Goal: Information Seeking & Learning: Learn about a topic

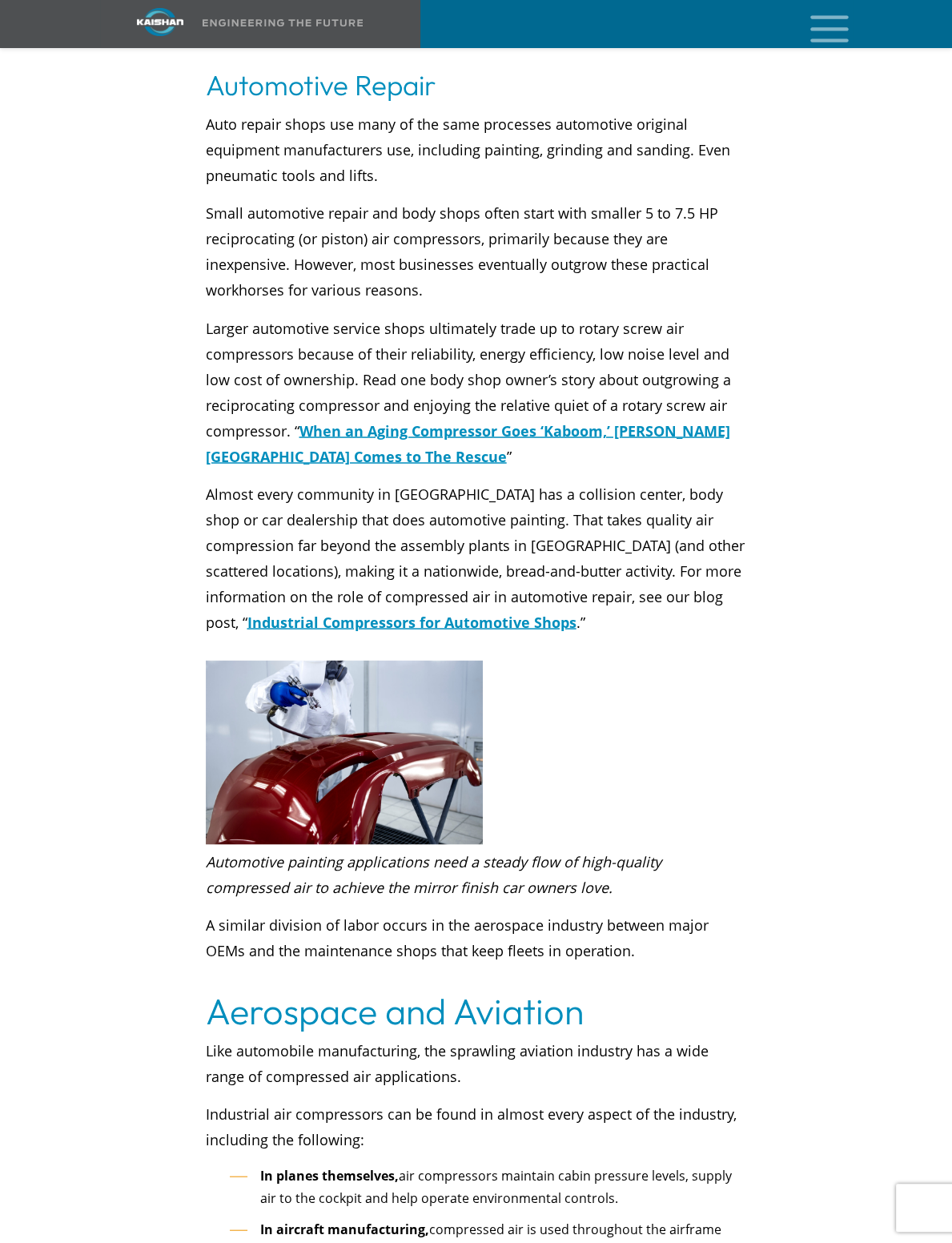
scroll to position [2162, 0]
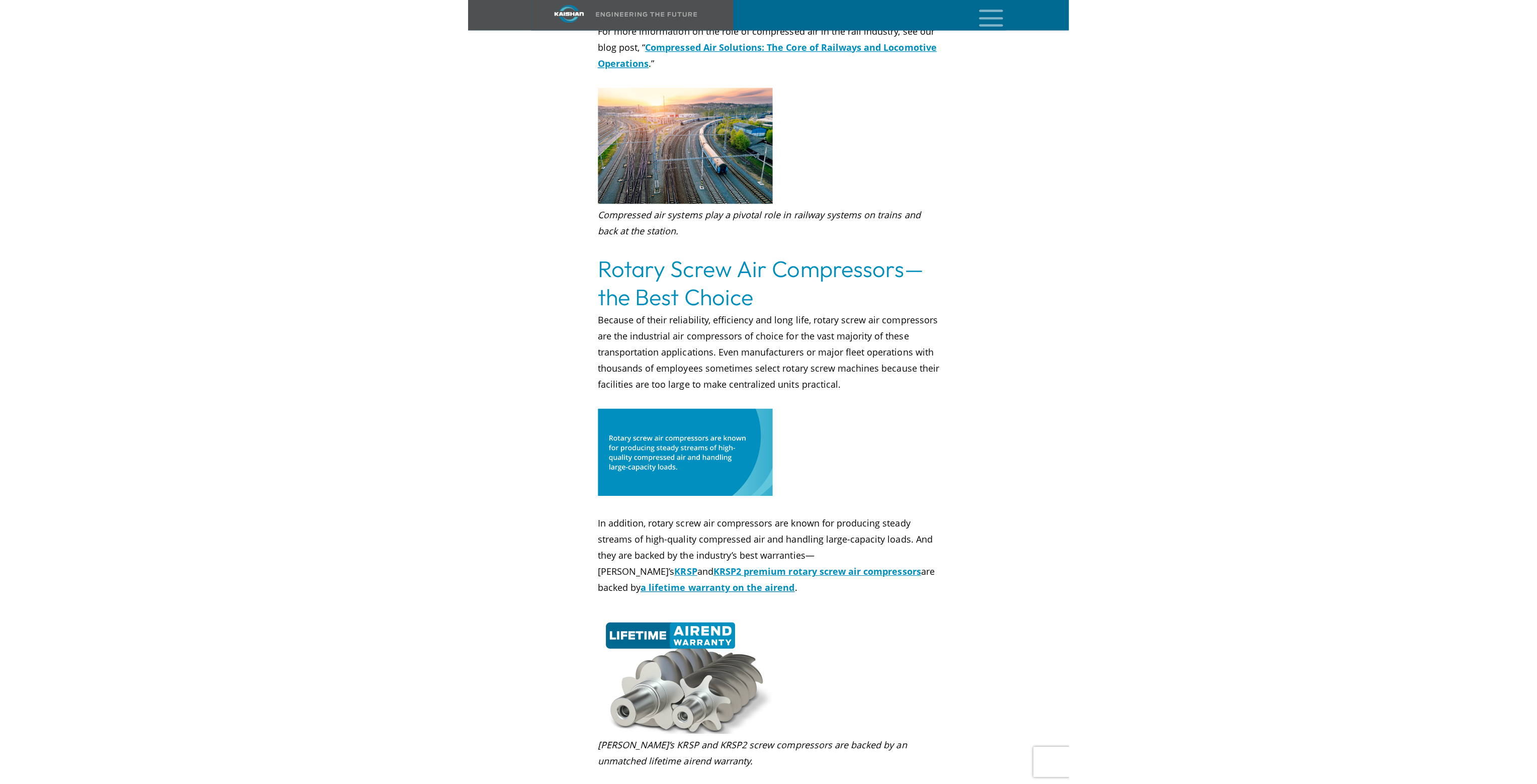
scroll to position [3268, 0]
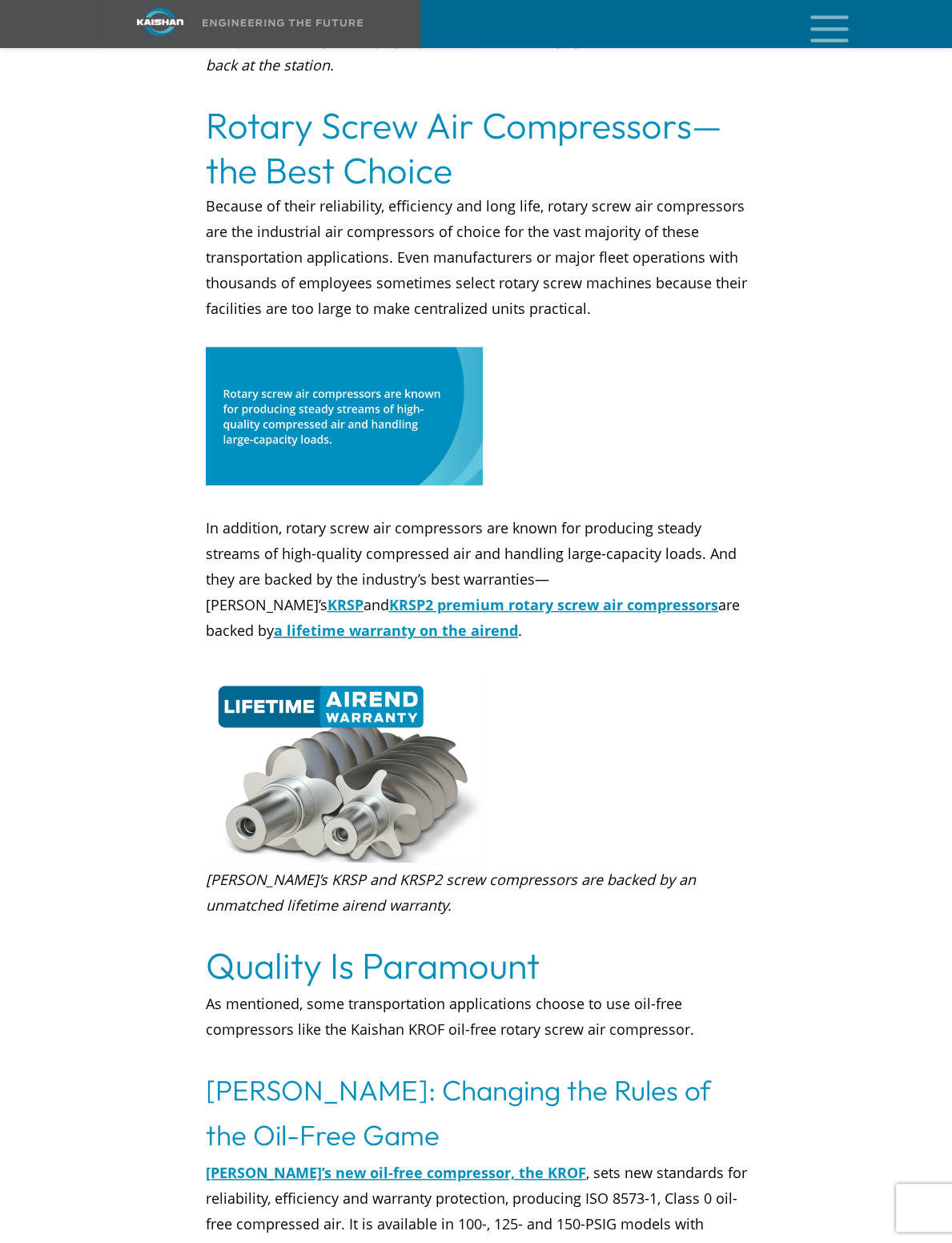
click at [495, 632] on p "In addition, rotary screw air compressors are known for producing steady stream…" at bounding box center [477, 579] width 542 height 180
click at [469, 595] on u "KRSP2 premium rotary screw air compressors" at bounding box center [554, 604] width 329 height 19
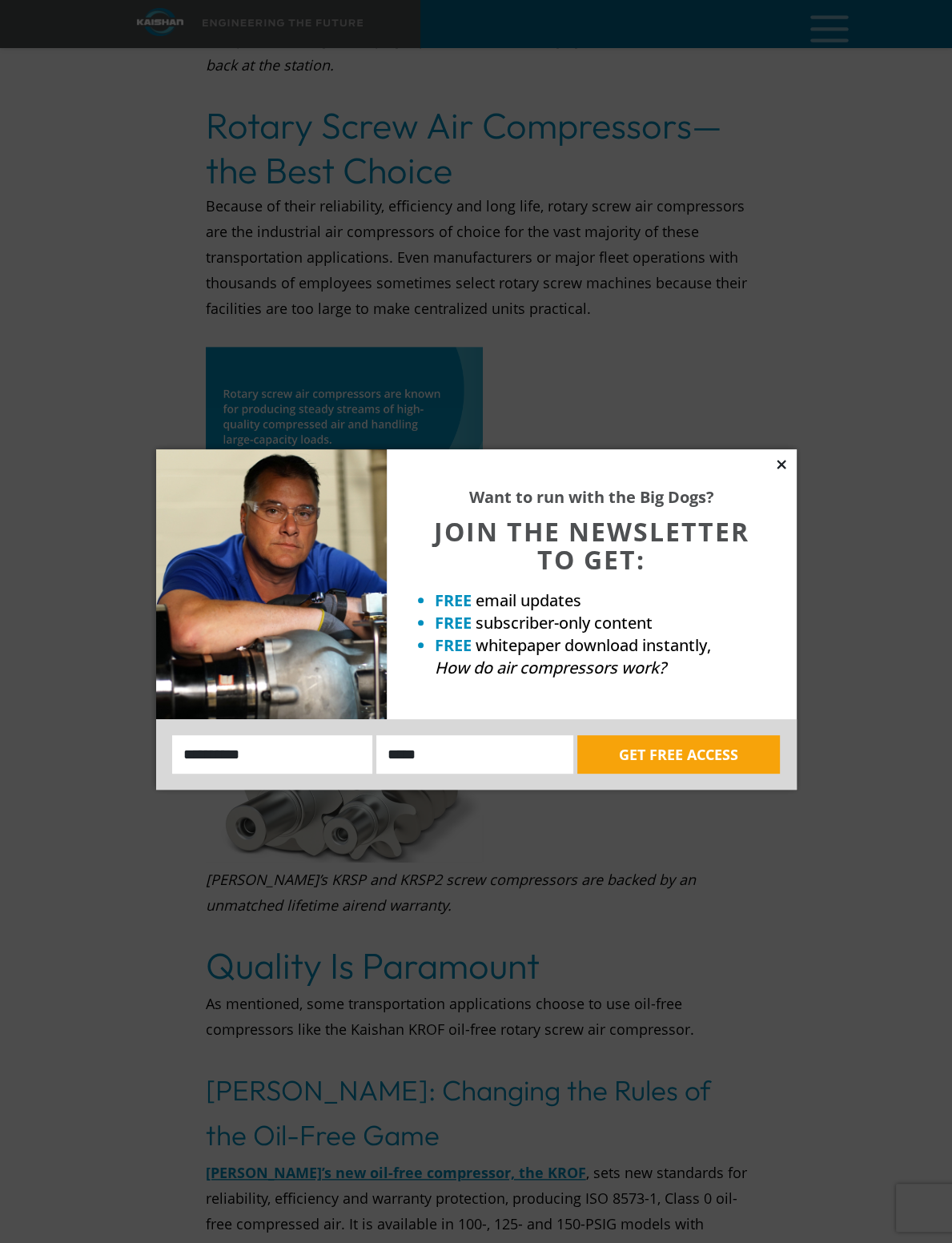
click at [780, 464] on icon at bounding box center [780, 464] width 9 height 9
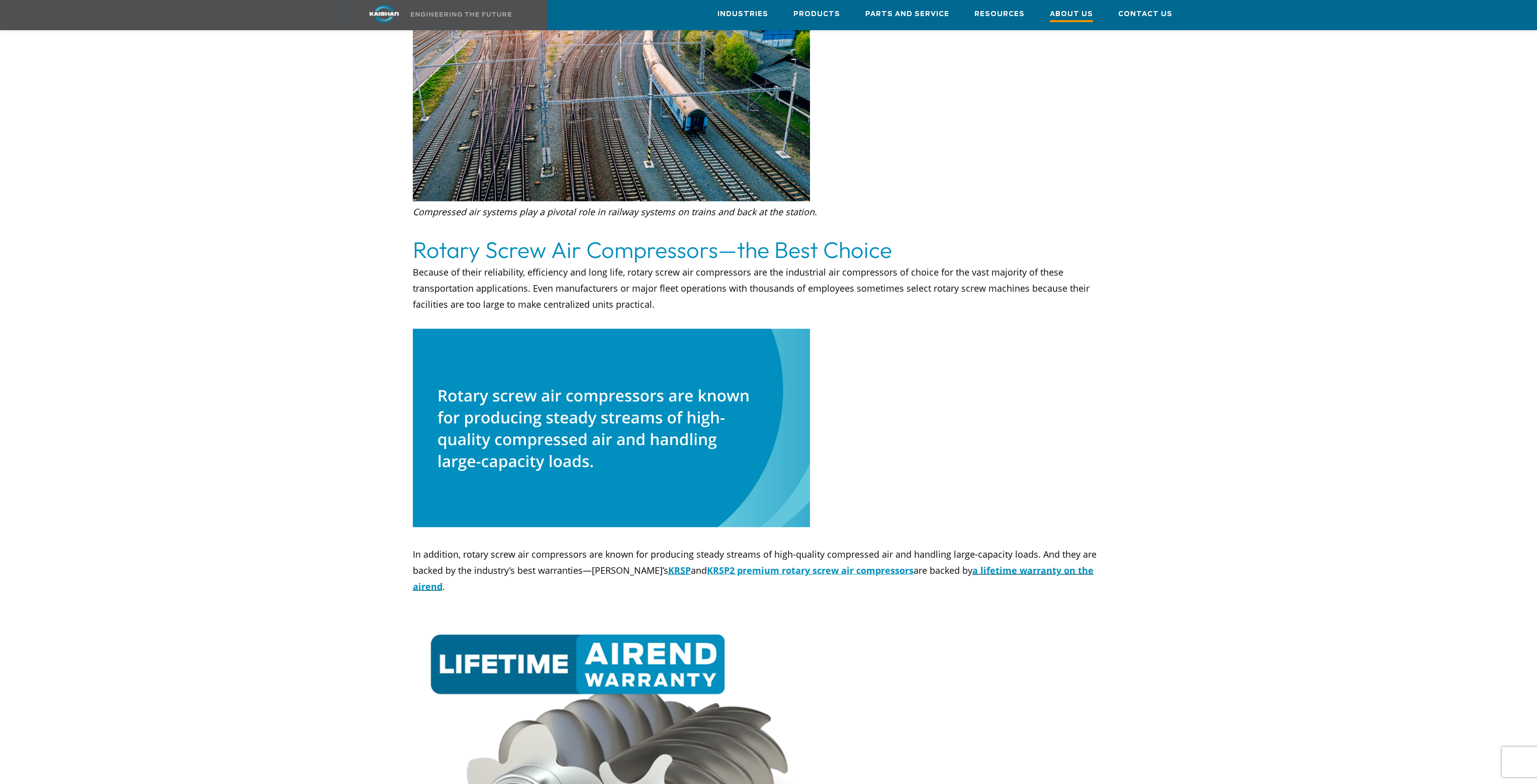
scroll to position [3319, 0]
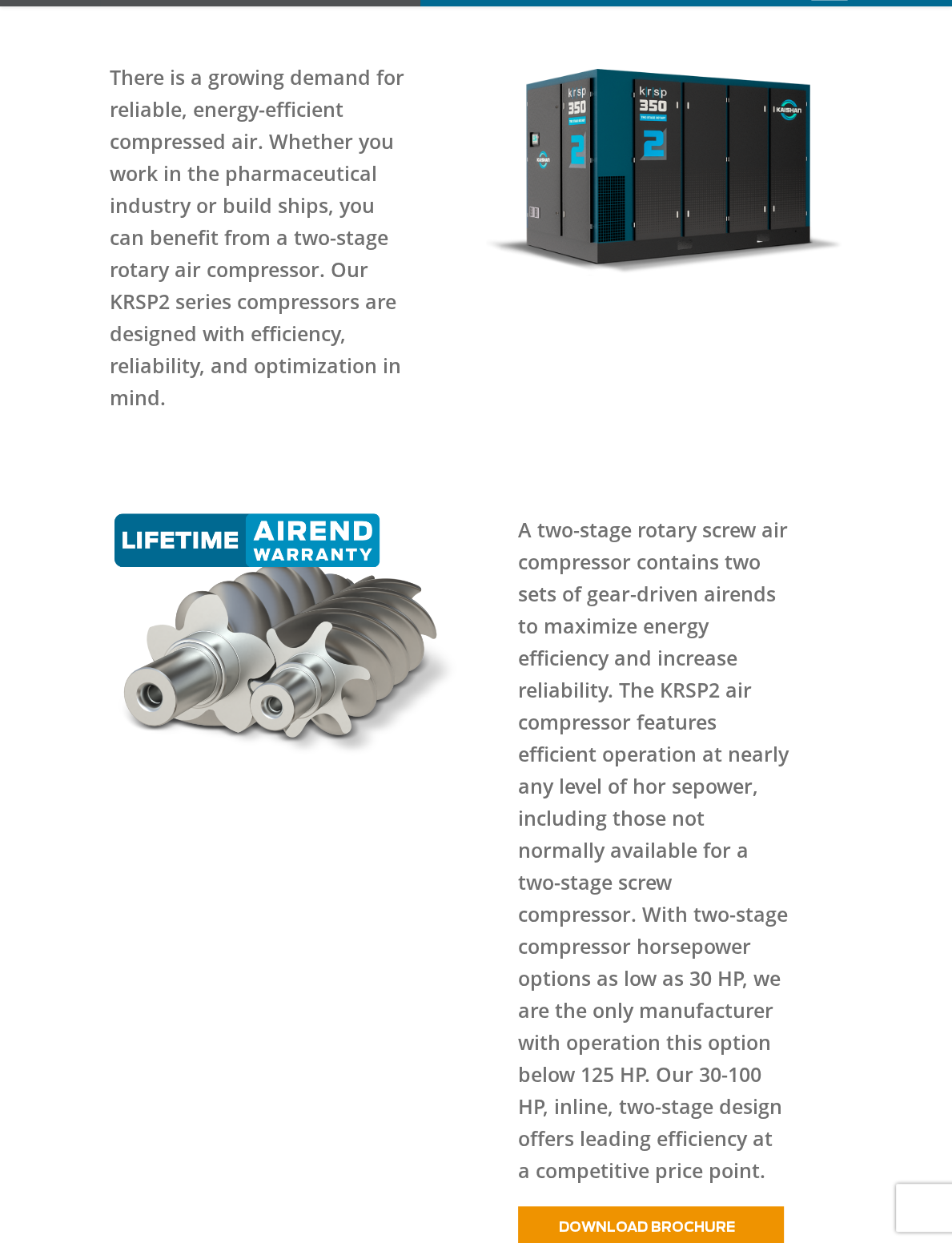
scroll to position [720, 0]
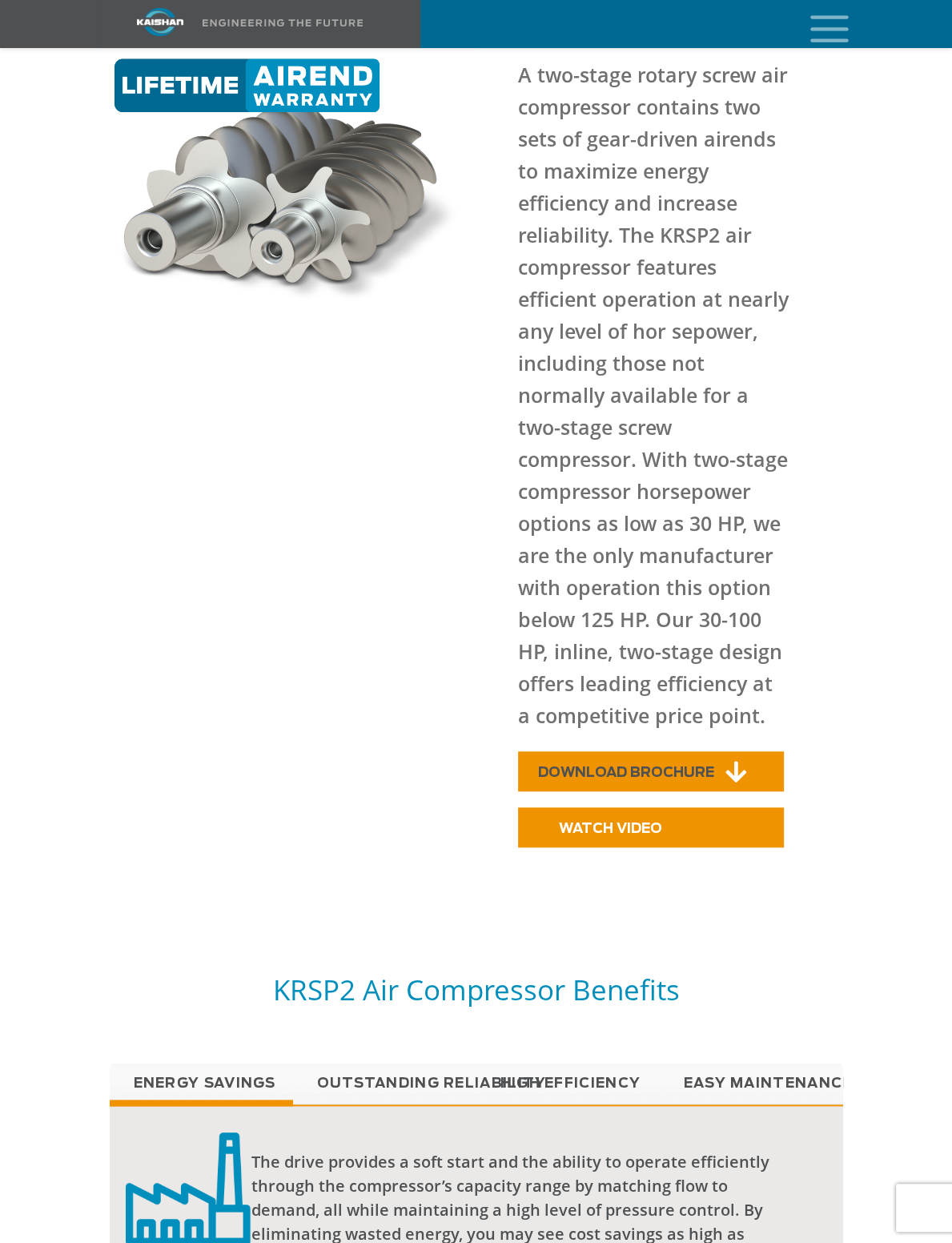
click at [653, 766] on span "DOWNLOAD BROCHURE" at bounding box center [625, 773] width 176 height 13
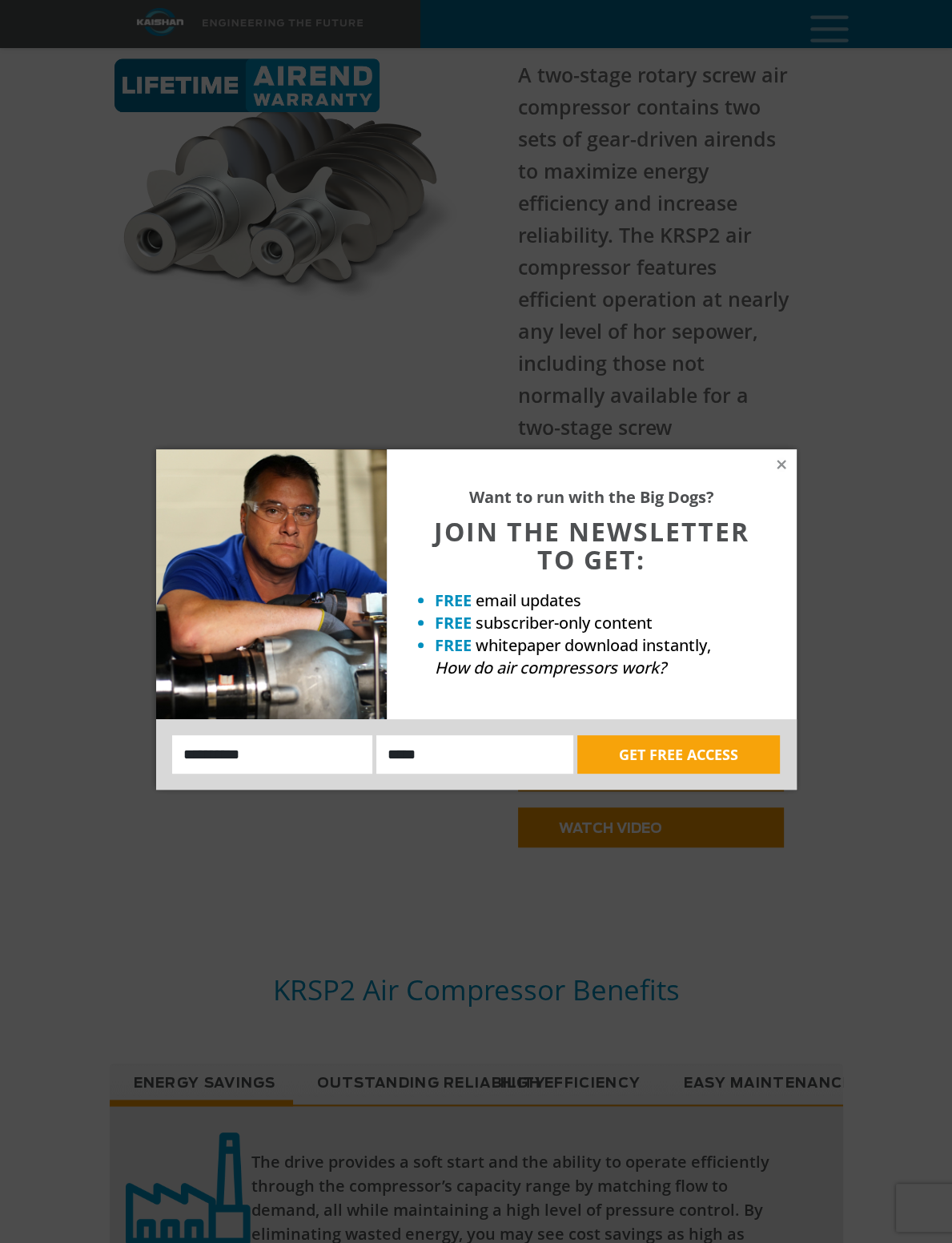
drag, startPoint x: 497, startPoint y: 294, endPoint x: 599, endPoint y: 394, distance: 142.8
click at [496, 291] on div "Want to run with the Big Dogs? JOIN THE NEWSLETTER TO GET: FREE email updates F…" at bounding box center [476, 622] width 952 height 1243
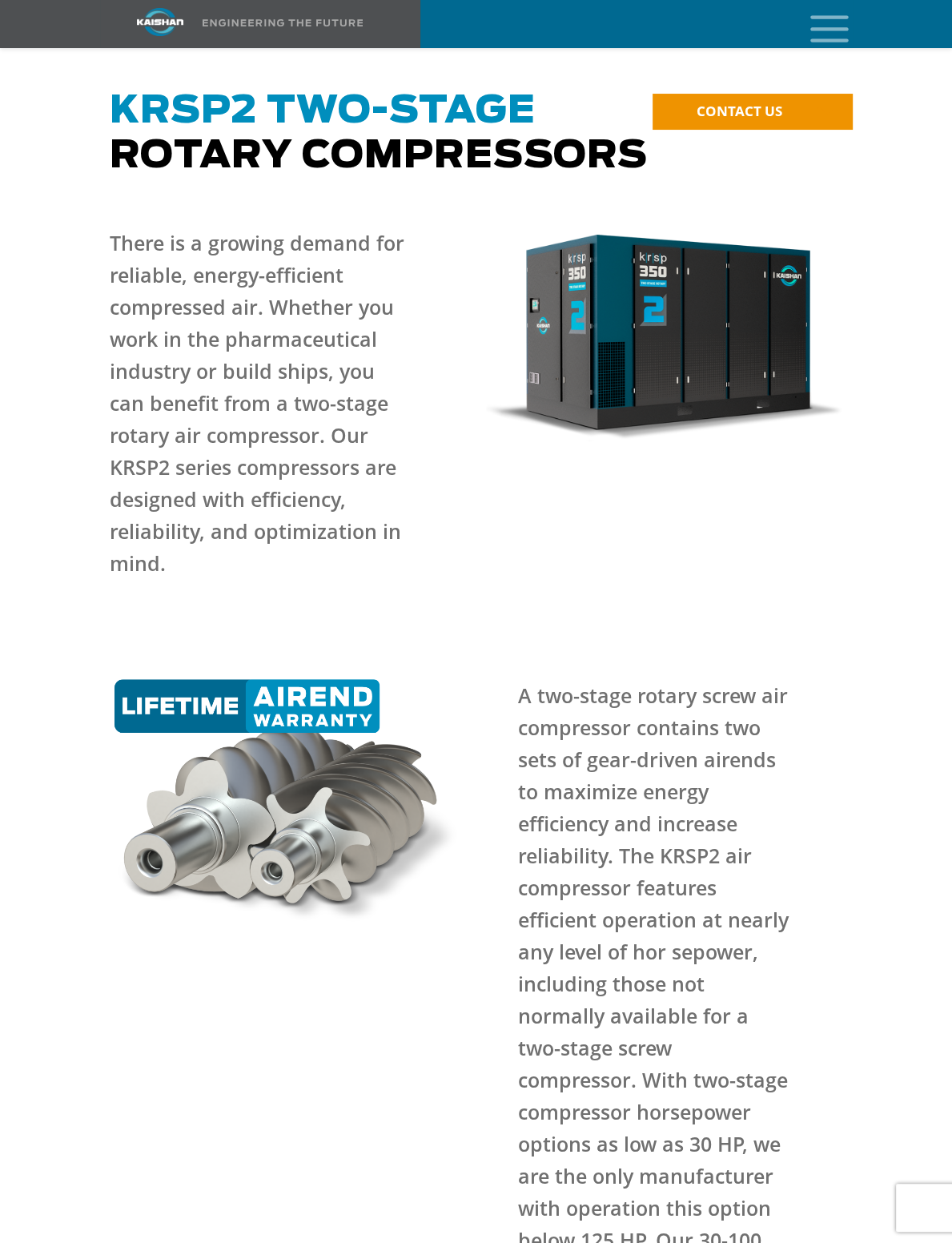
scroll to position [0, 0]
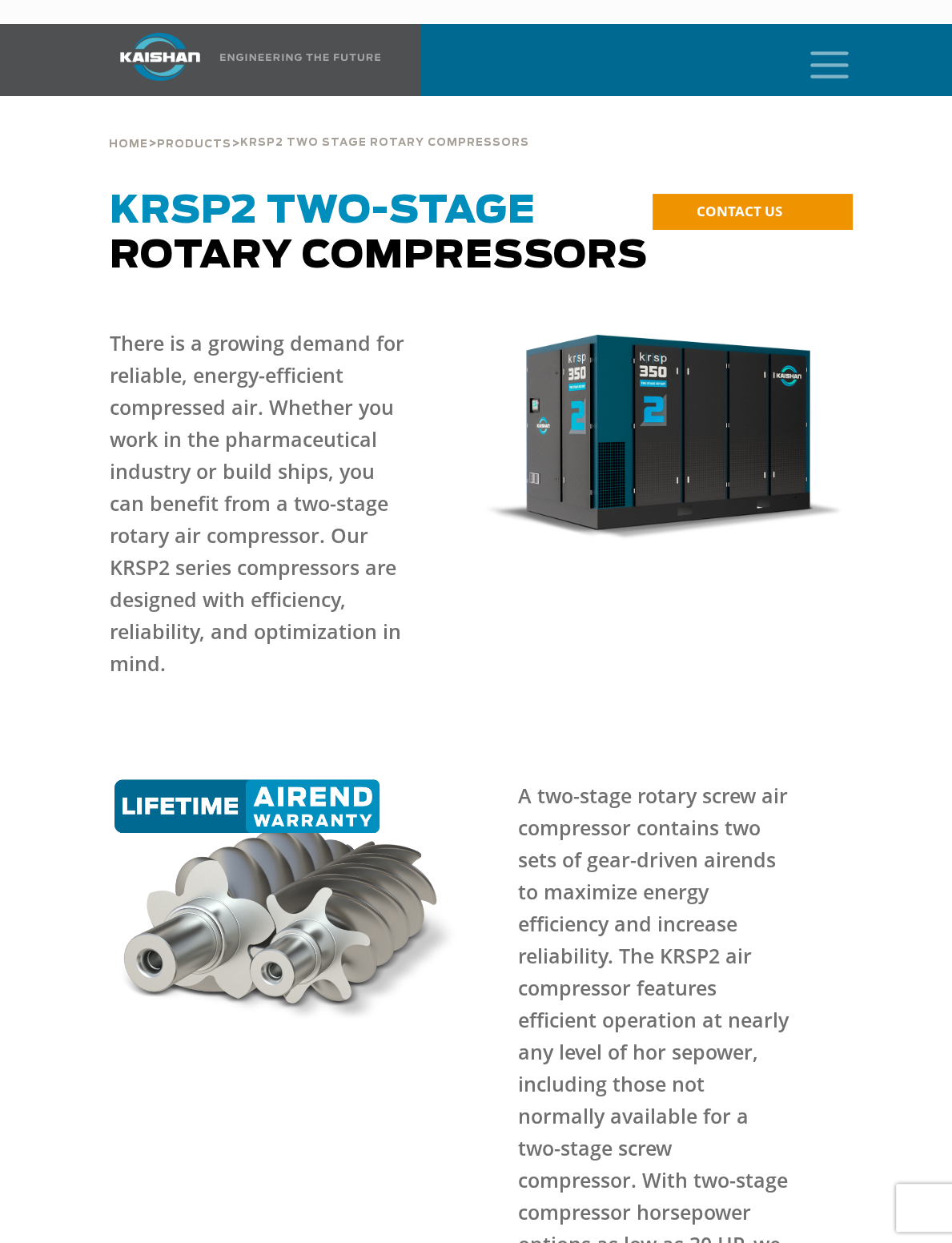
click at [852, 38] on icon "mobile menu" at bounding box center [829, 63] width 51 height 49
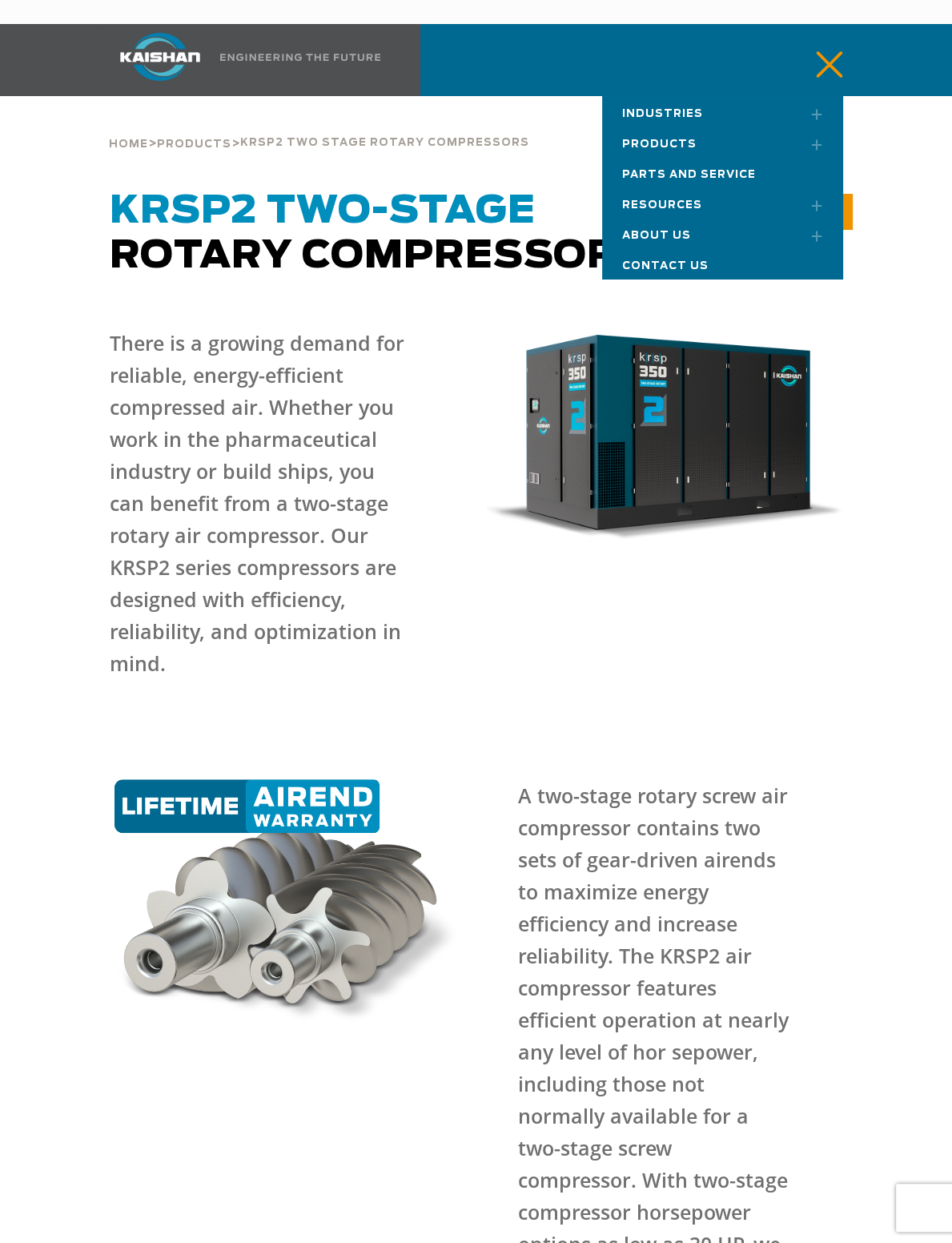
click at [780, 126] on link "Products" at bounding box center [722, 142] width 240 height 30
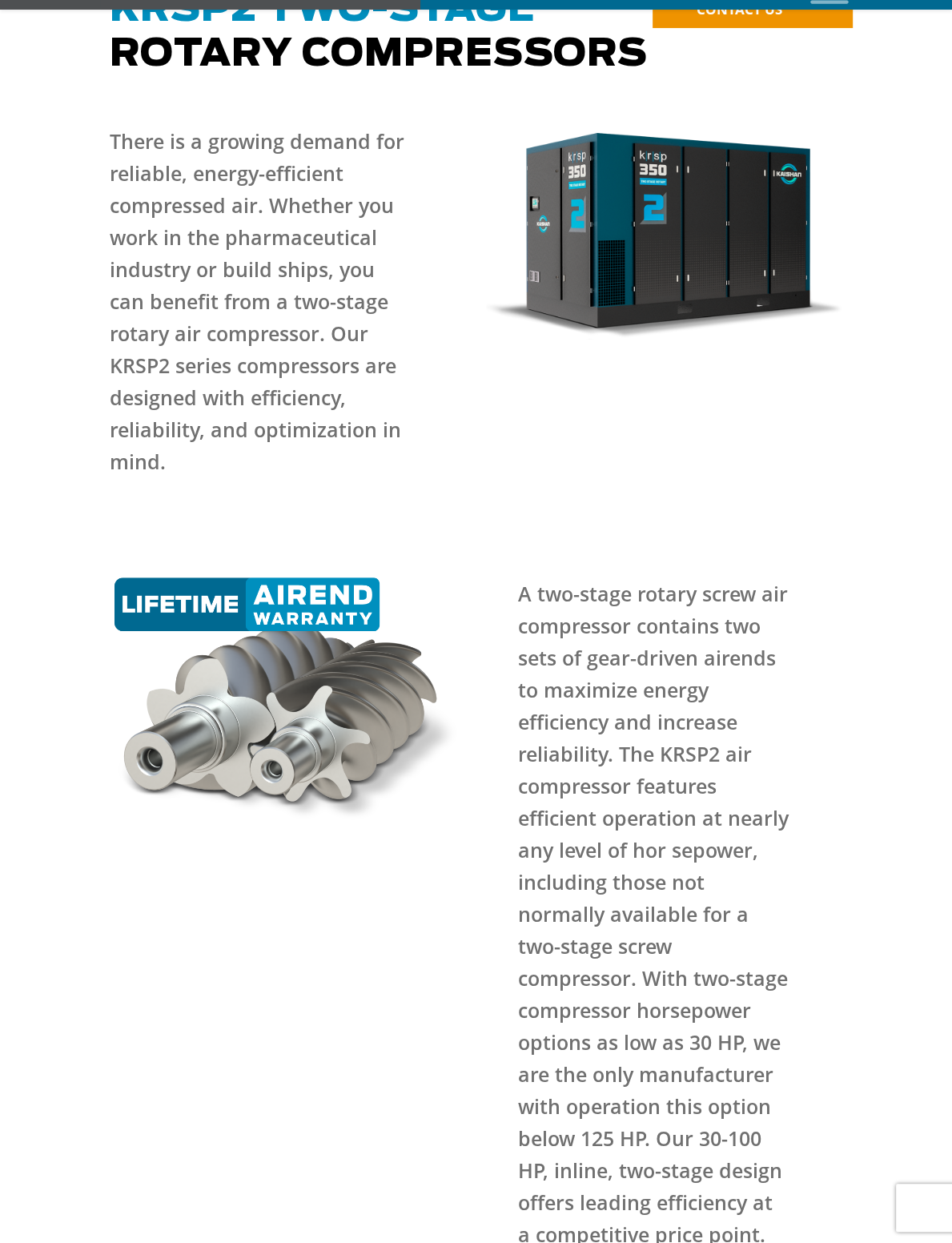
scroll to position [720, 0]
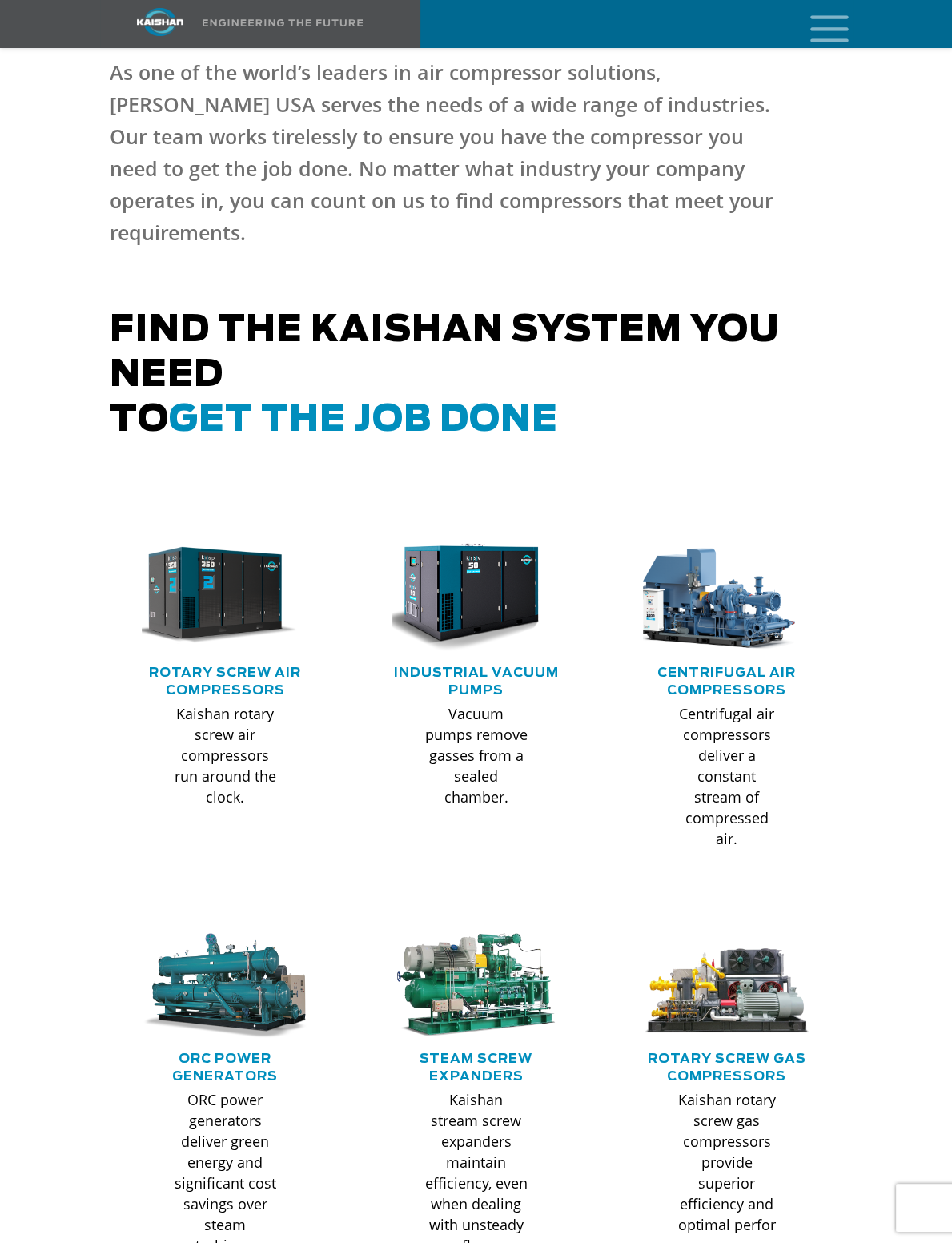
scroll to position [1281, 0]
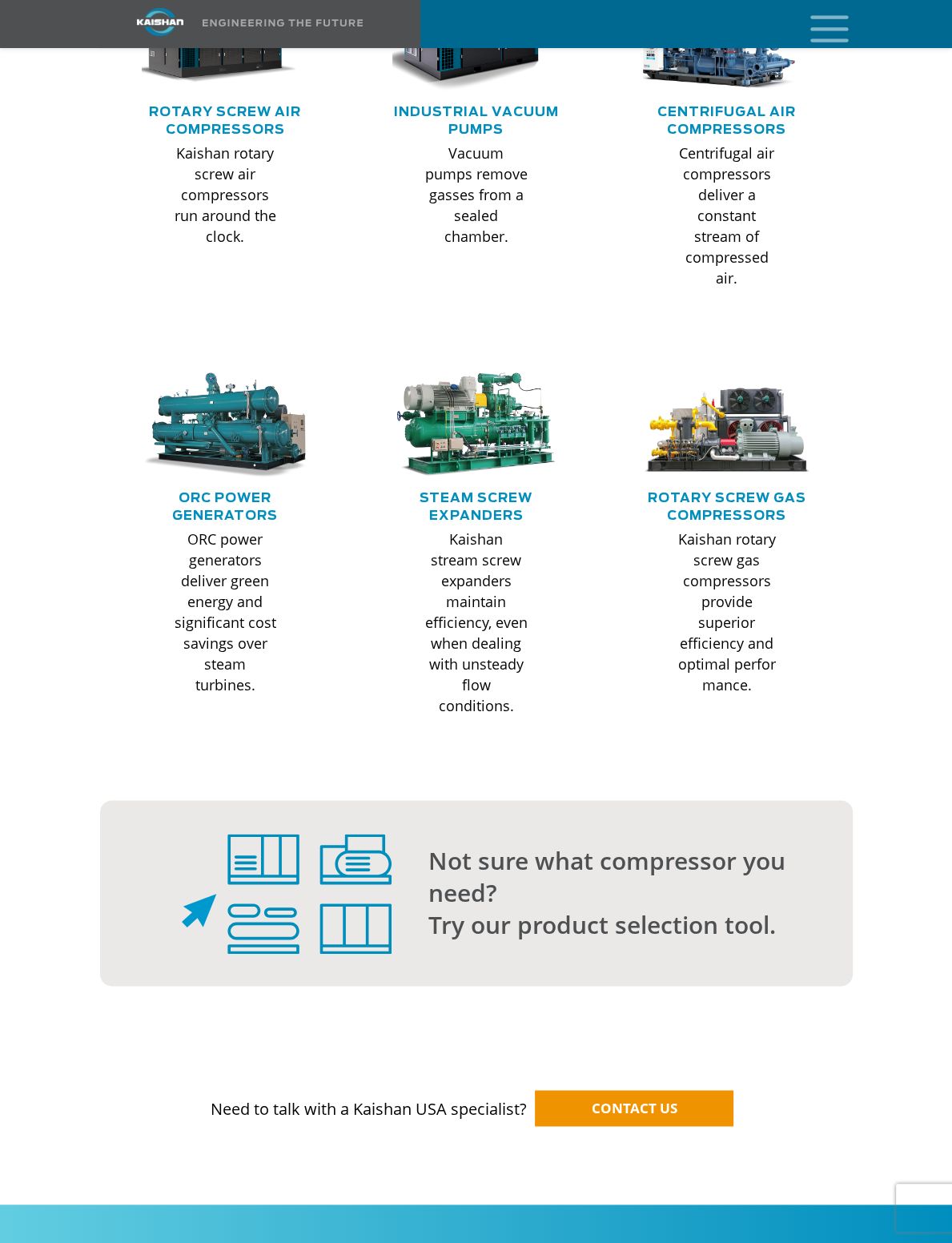
click at [406, 845] on div "Not sure what compressor you need? Try our product selection tool." at bounding box center [626, 892] width 451 height 96
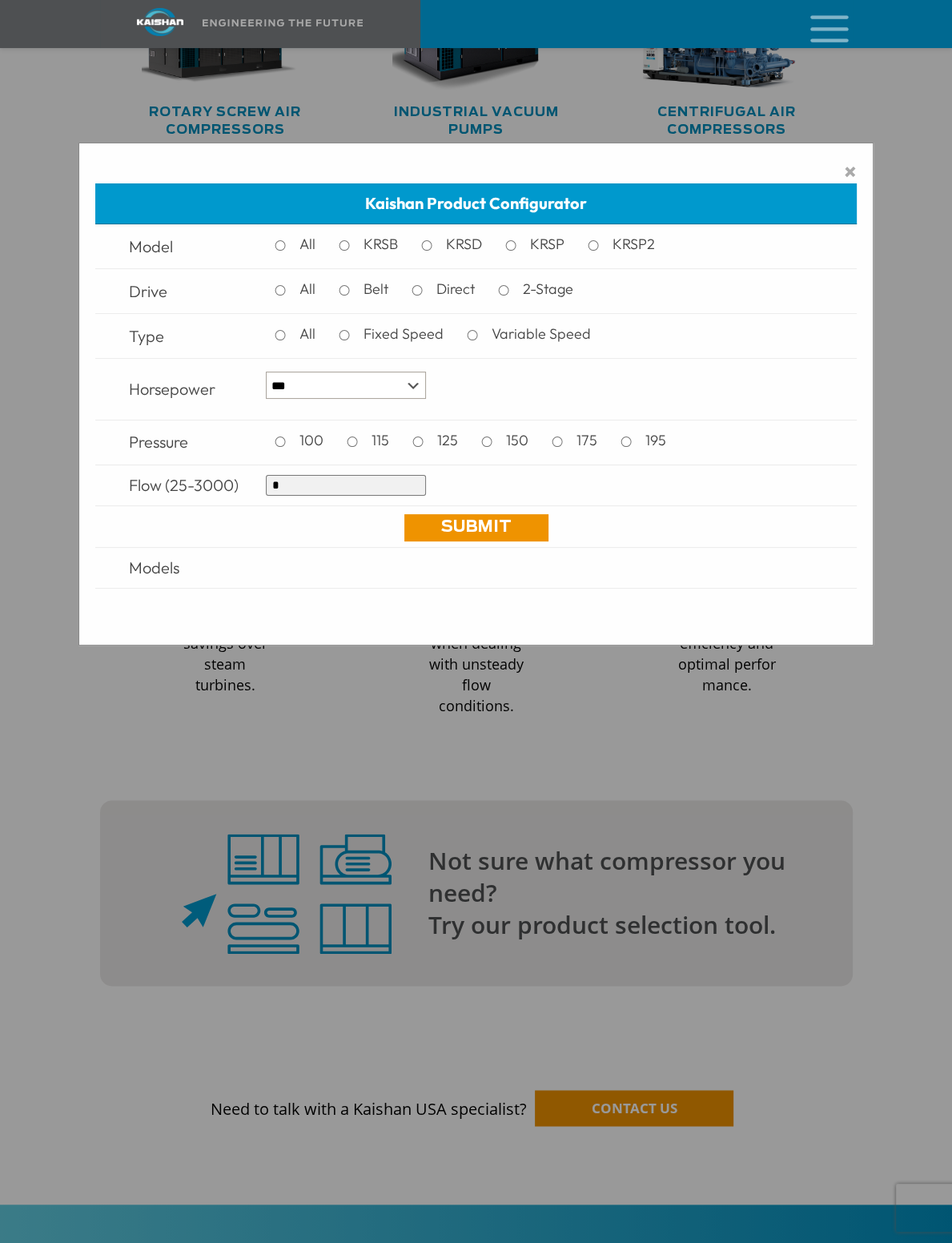
click at [852, 183] on span "×" at bounding box center [849, 171] width 12 height 24
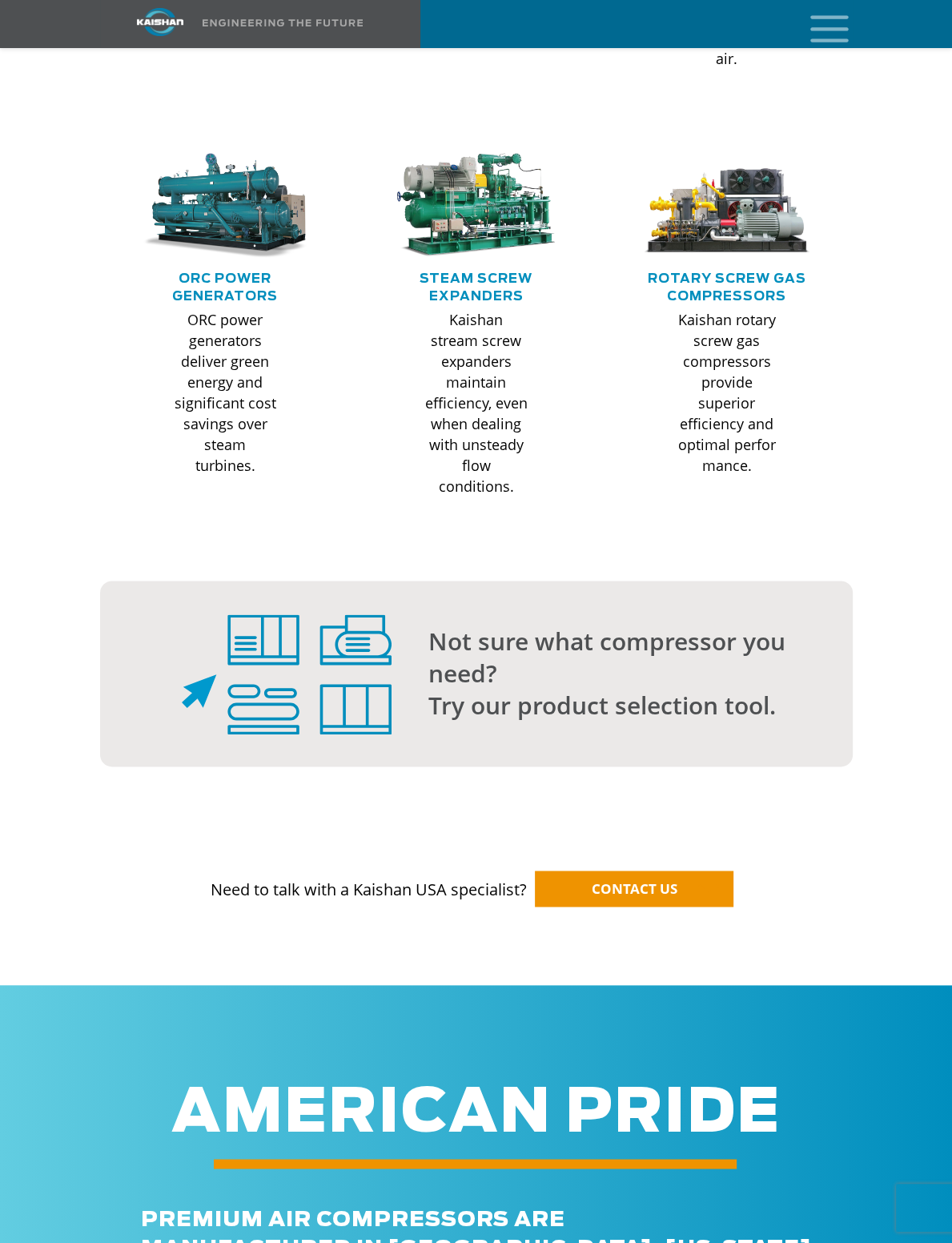
scroll to position [1521, 0]
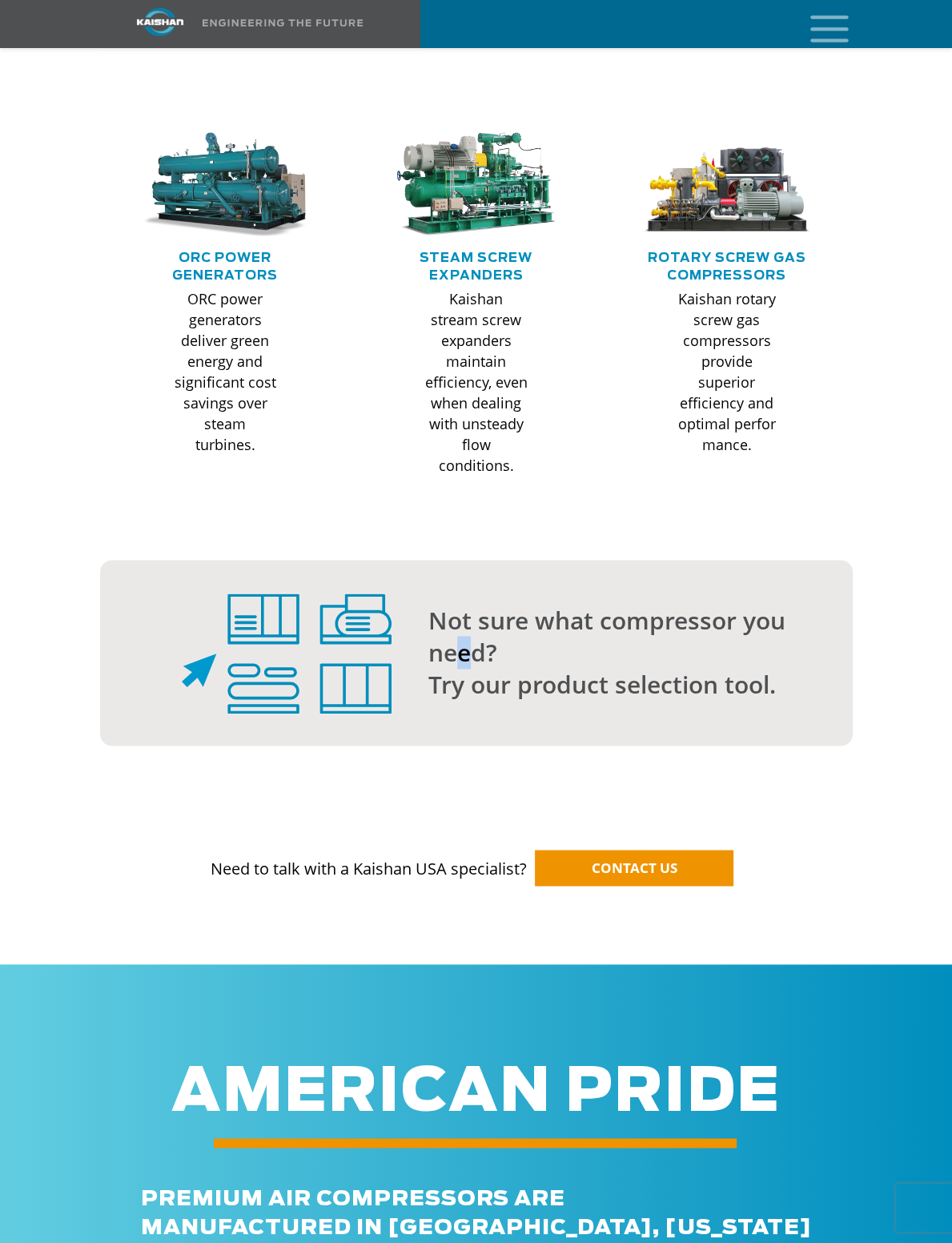
click at [465, 604] on p "Not sure what compressor you need? Try our product selection tool." at bounding box center [608, 652] width 360 height 96
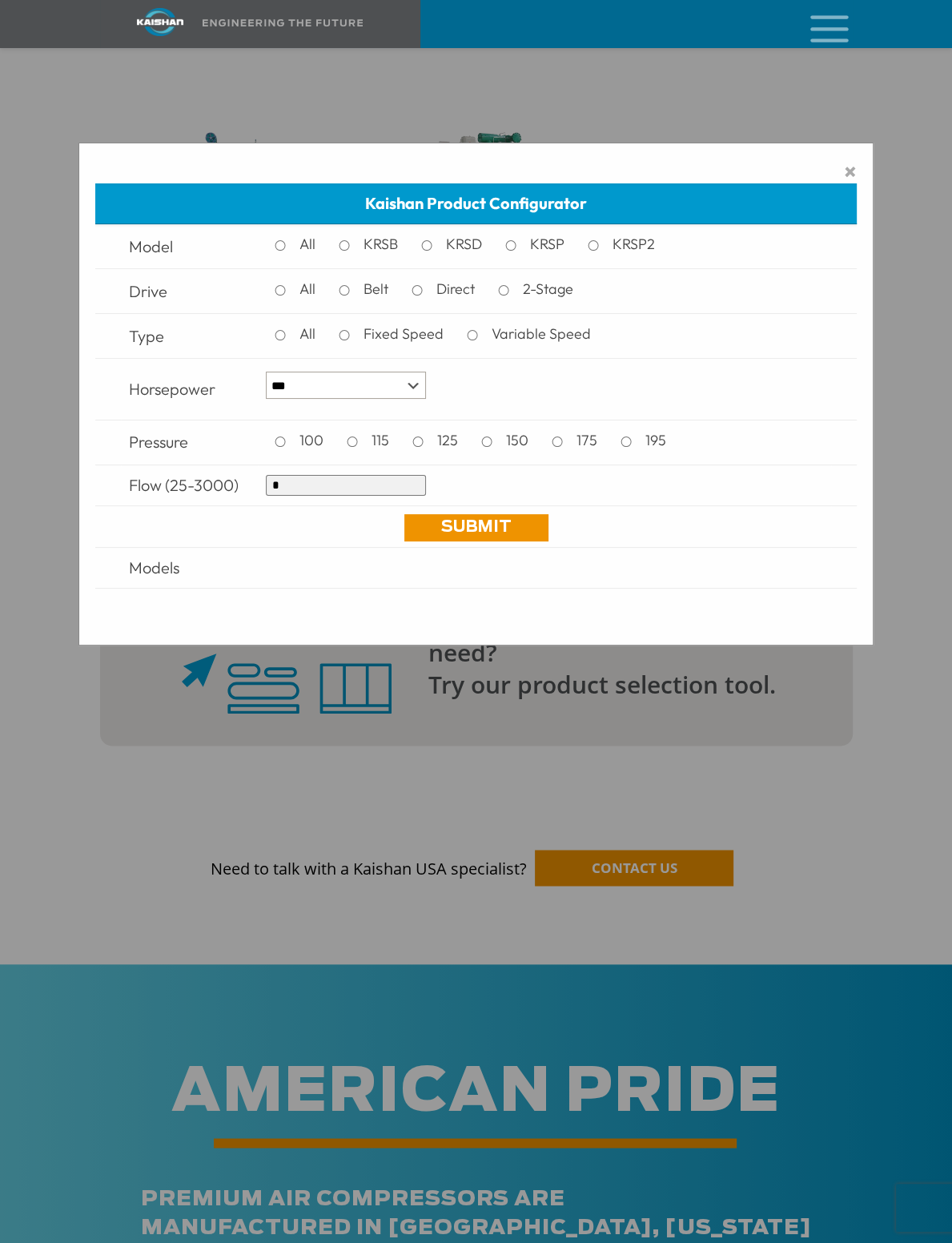
click at [381, 301] on label "Belt" at bounding box center [380, 289] width 46 height 24
click at [415, 399] on select "*** * *** ** ** ** ** ** ** ** ** ** *** *** *** *** *** *** *** *** *** *** ***" at bounding box center [346, 385] width 161 height 28
click at [409, 399] on select "*** * *** ** ** ** ** ** ** ** ** ** *** *** *** *** *** *** *** *** *** *** ***" at bounding box center [346, 385] width 161 height 28
click at [461, 542] on link "Submit" at bounding box center [477, 527] width 144 height 28
drag, startPoint x: 310, startPoint y: 720, endPoint x: 181, endPoint y: 726, distance: 129.1
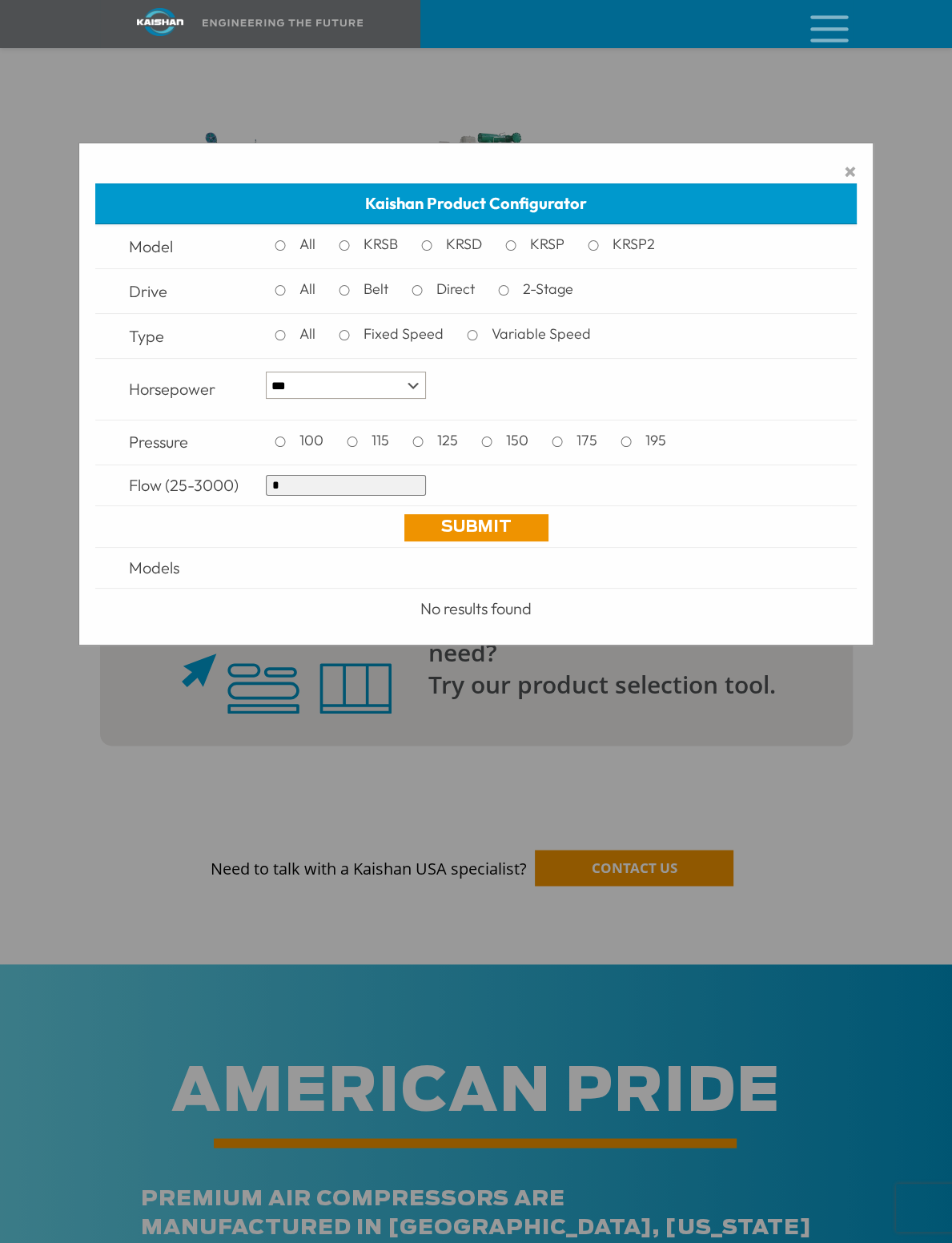
click at [181, 506] on tr "Flow (25-3000) *" at bounding box center [475, 485] width 761 height 41
click at [399, 399] on select "*** * *** ** ** ** ** ** ** ** ** ** *** *** *** *** *** *** *** *** *** *** ***" at bounding box center [346, 385] width 161 height 28
click at [401, 399] on select "*** * *** ** ** ** ** ** ** ** ** ** *** *** *** *** *** *** *** *** *** *** ***" at bounding box center [346, 385] width 161 height 28
click at [482, 542] on link "Submit" at bounding box center [477, 527] width 144 height 28
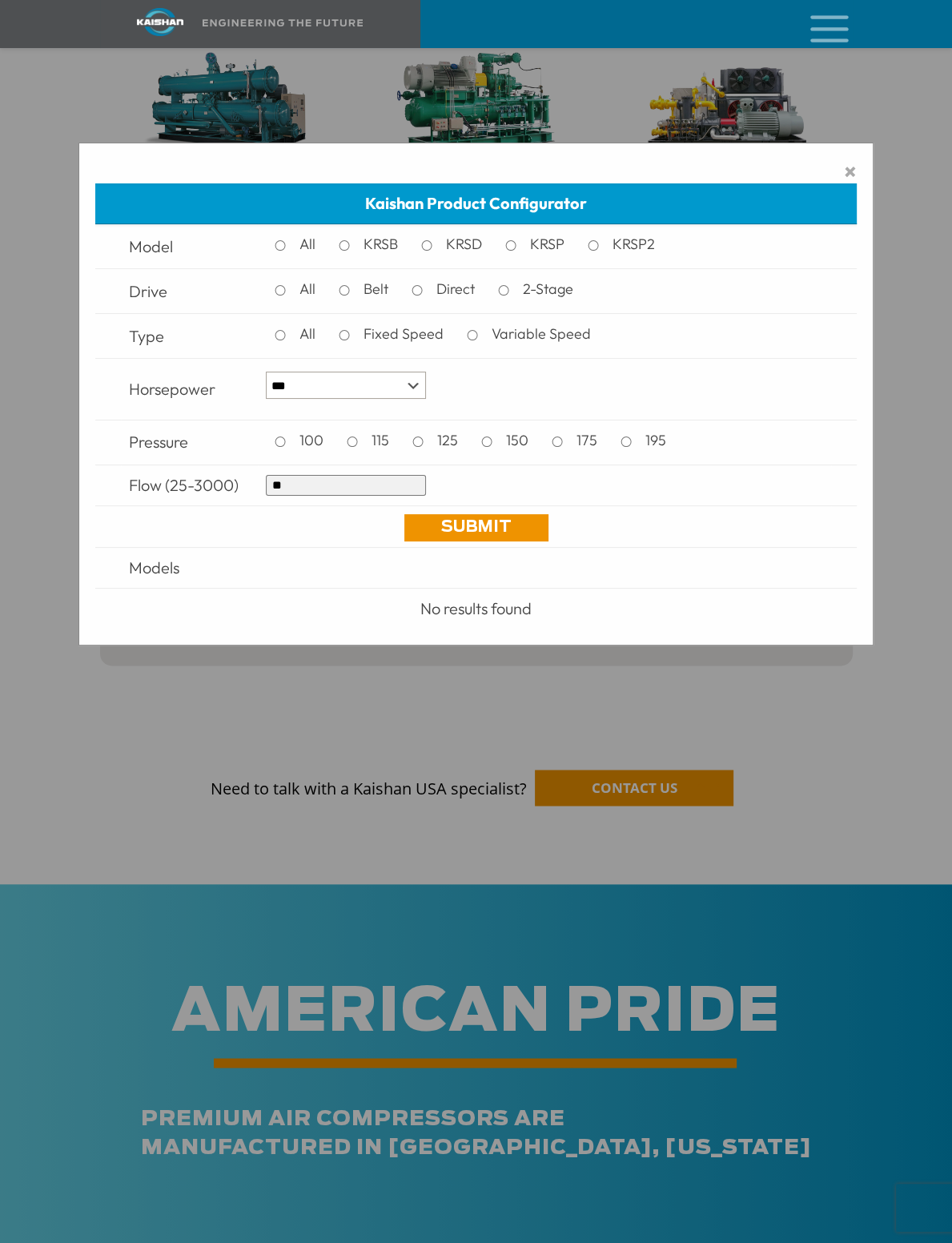
scroll to position [1842, 0]
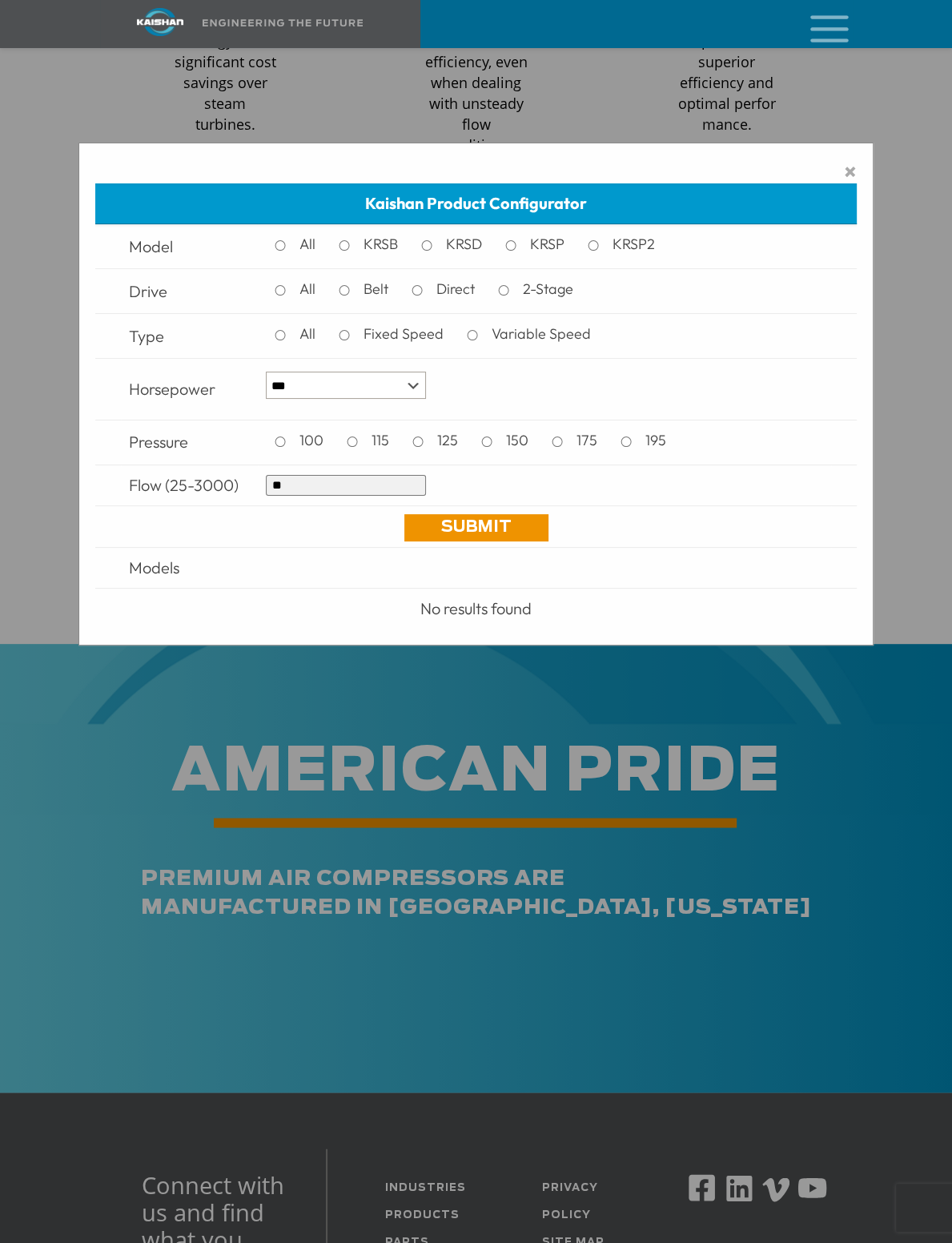
drag, startPoint x: 374, startPoint y: 710, endPoint x: 235, endPoint y: 707, distance: 139.0
click at [235, 506] on tr "Flow (25-3000) **" at bounding box center [475, 485] width 761 height 41
type input "***"
click at [461, 547] on td "Submit" at bounding box center [475, 526] width 761 height 42
click at [314, 346] on label "All" at bounding box center [311, 334] width 37 height 24
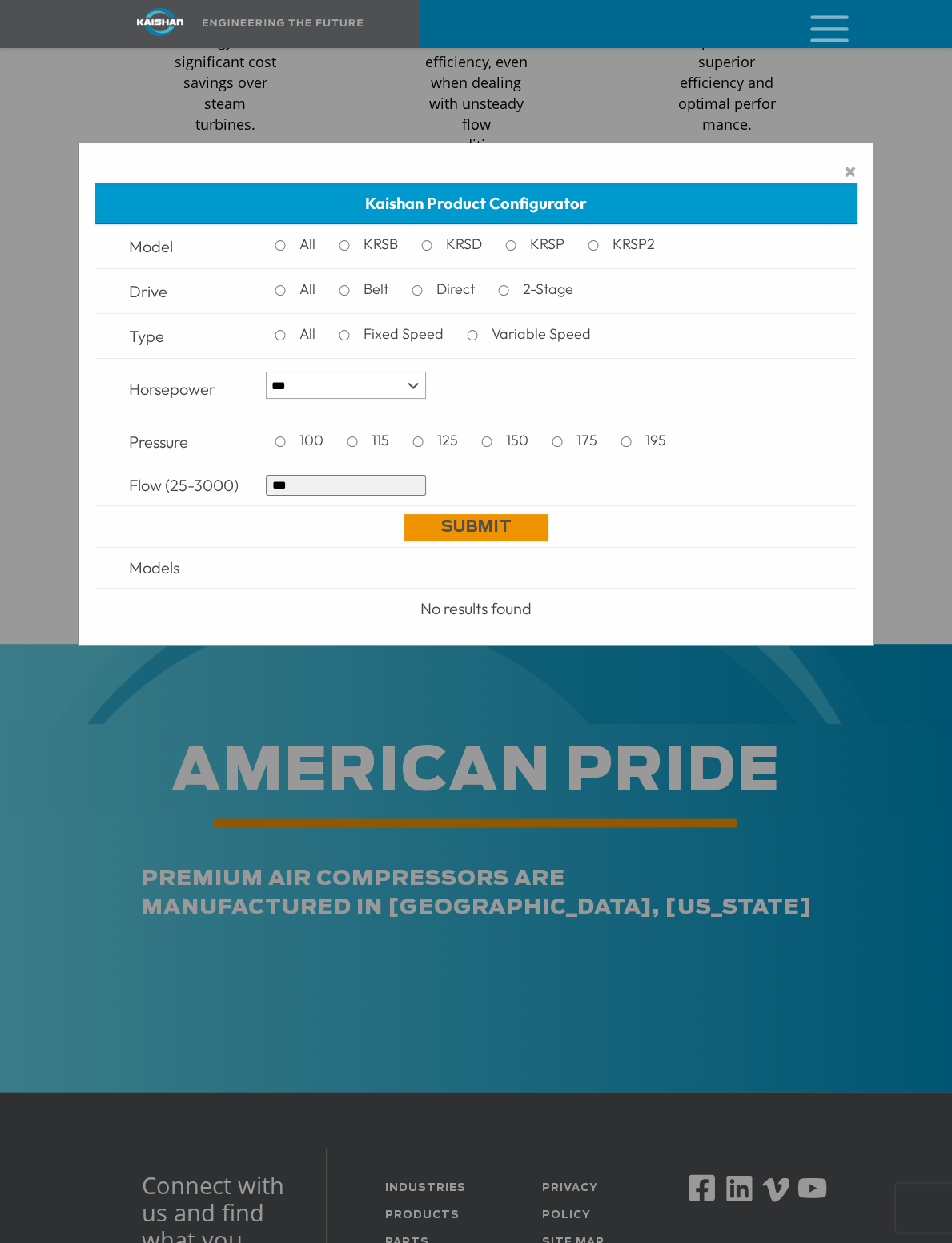
click at [477, 542] on link "Submit" at bounding box center [477, 527] width 144 height 28
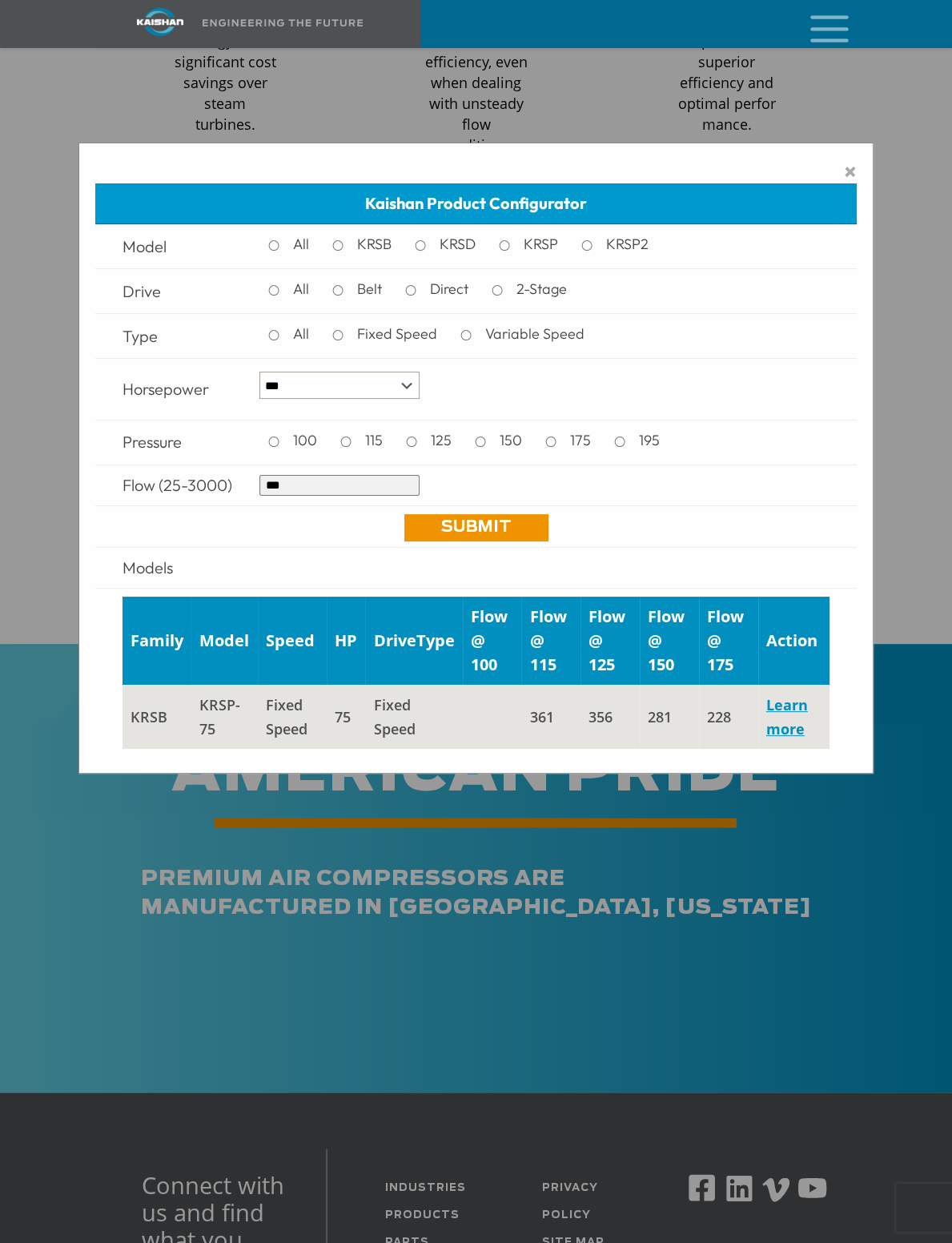
click at [224, 749] on td "KRSP-75" at bounding box center [224, 716] width 67 height 64
click at [786, 738] on link "Learn more" at bounding box center [787, 717] width 42 height 44
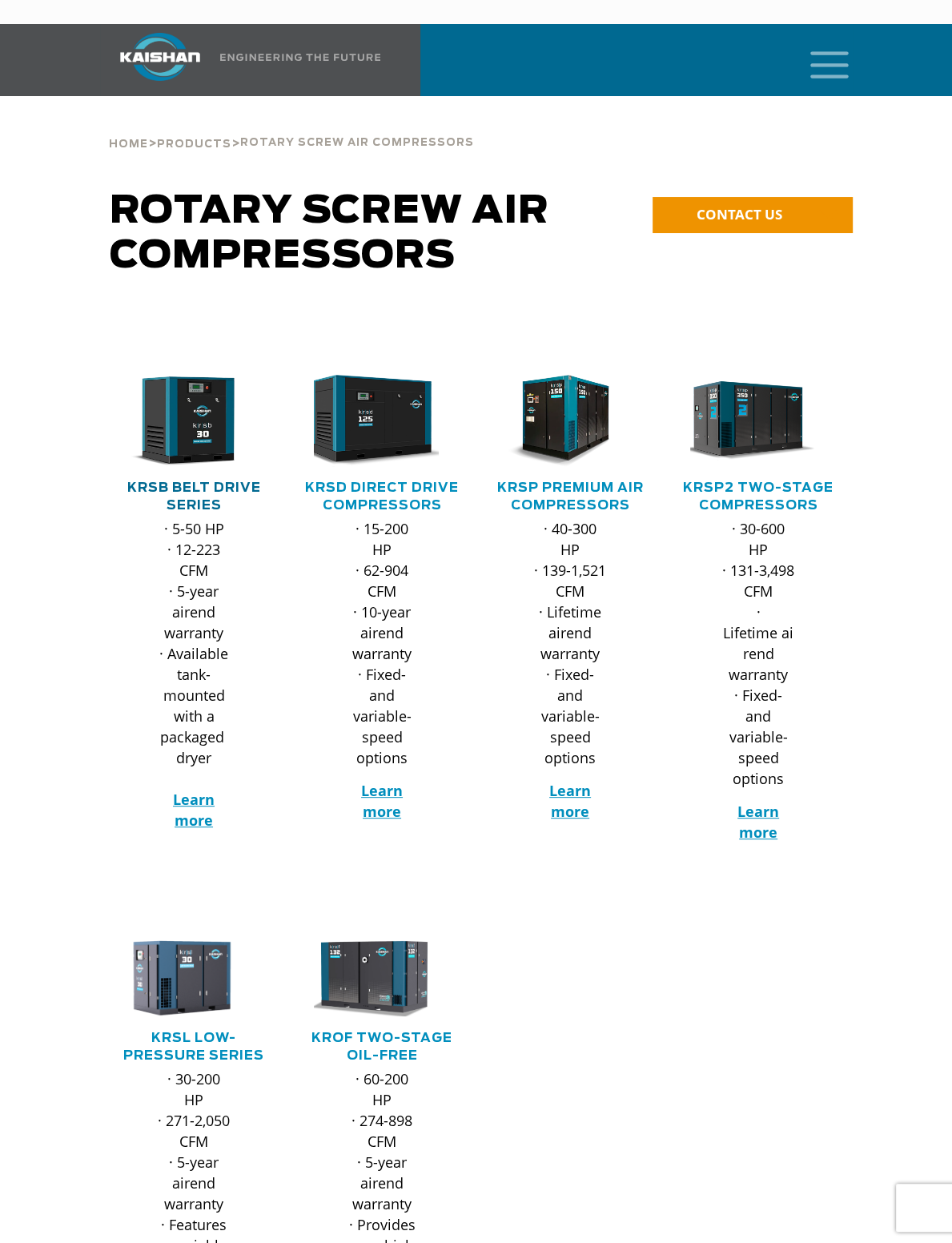
click at [219, 481] on link "KRSB Belt Drive Series" at bounding box center [194, 496] width 134 height 30
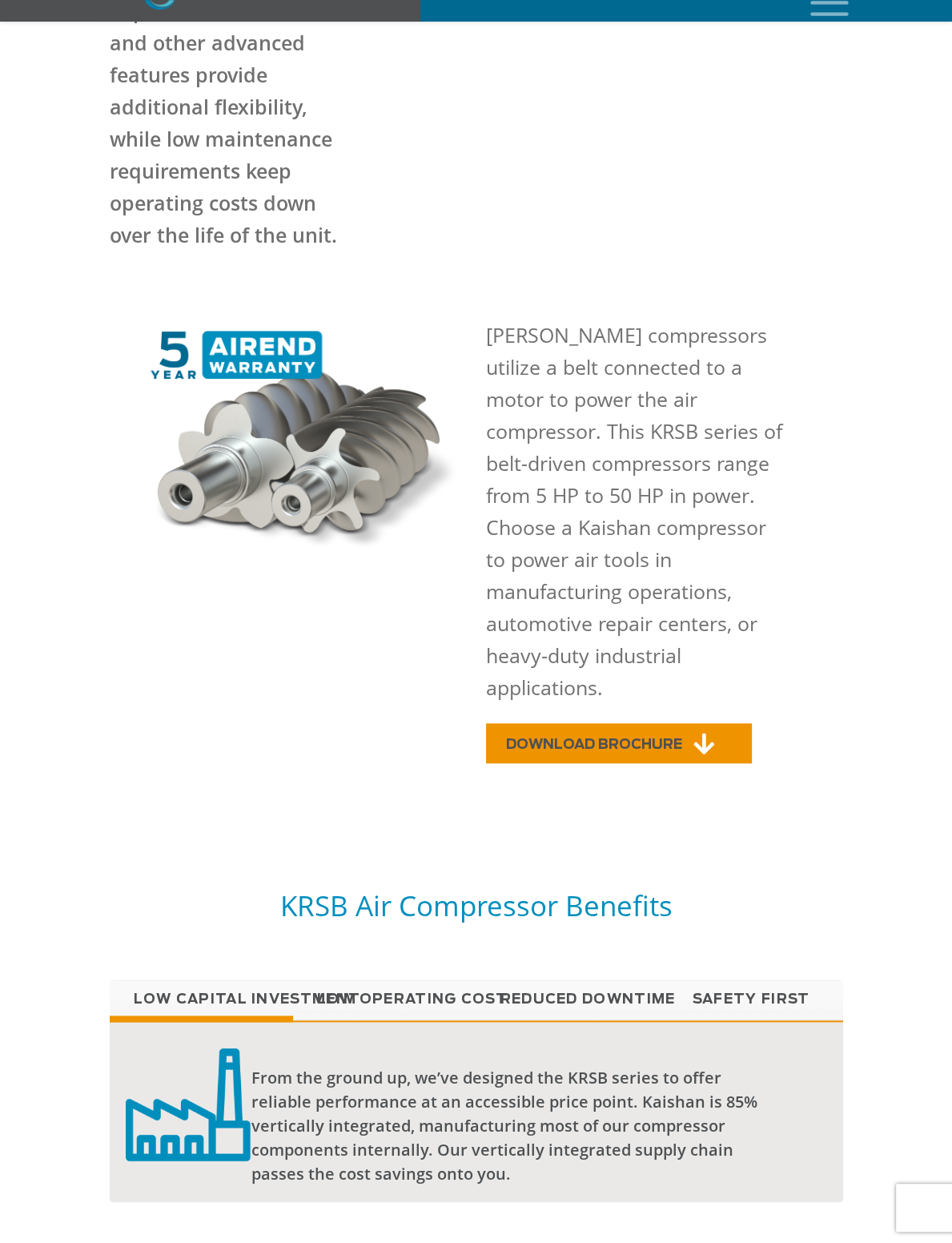
scroll to position [720, 0]
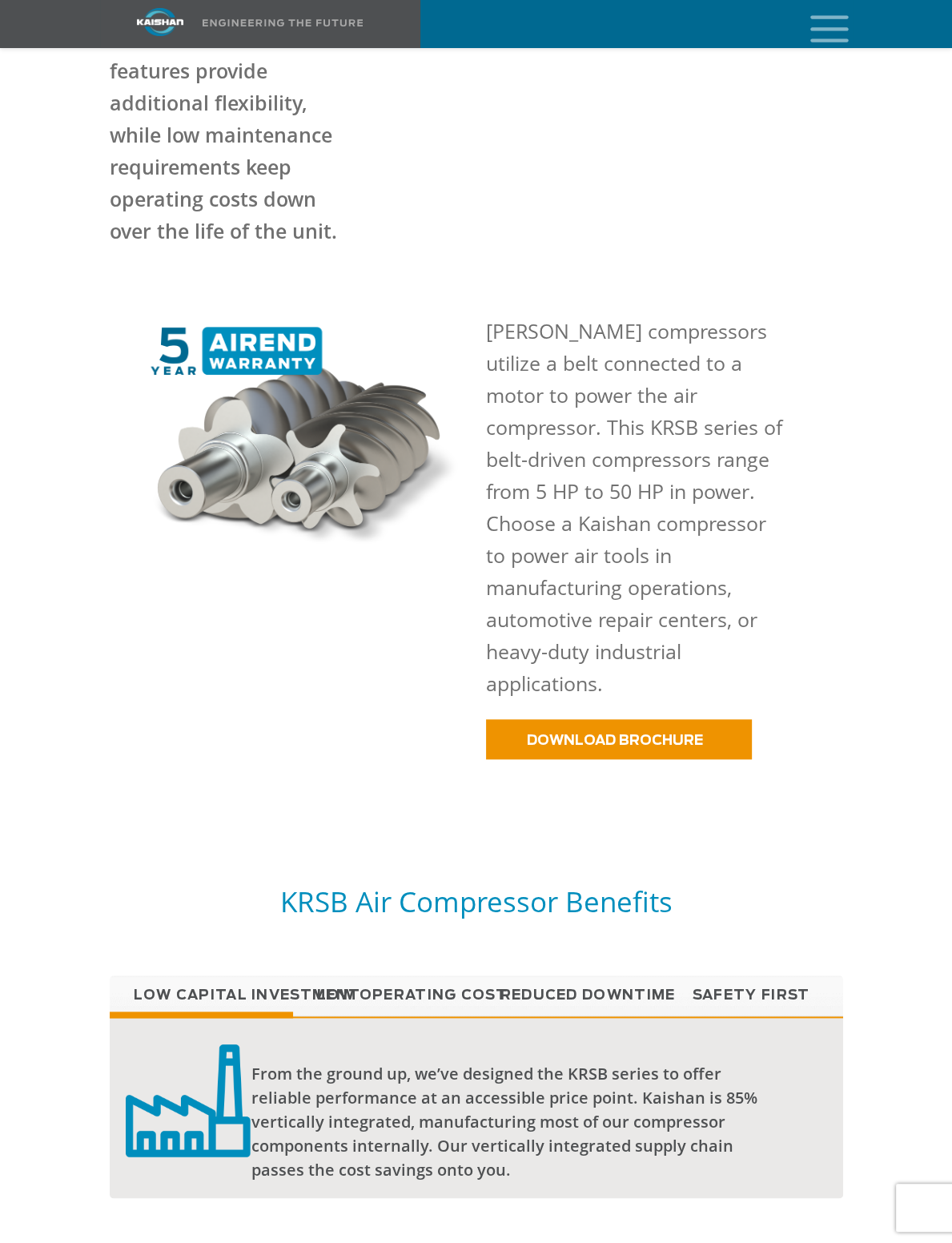
click at [565, 374] on p "[PERSON_NAME] compressors utilize a belt connected to a motor to power the air …" at bounding box center [637, 507] width 303 height 384
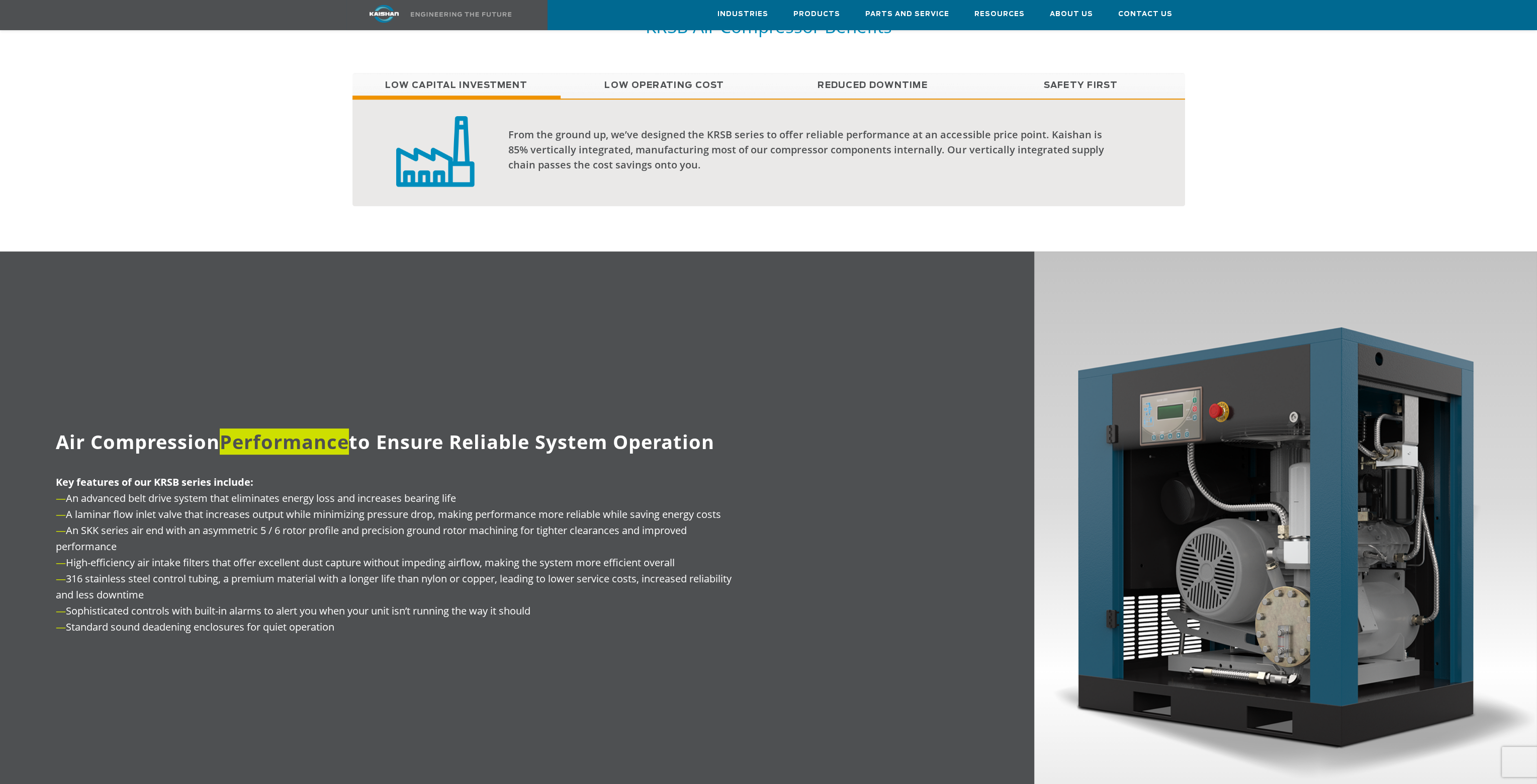
scroll to position [1106, 0]
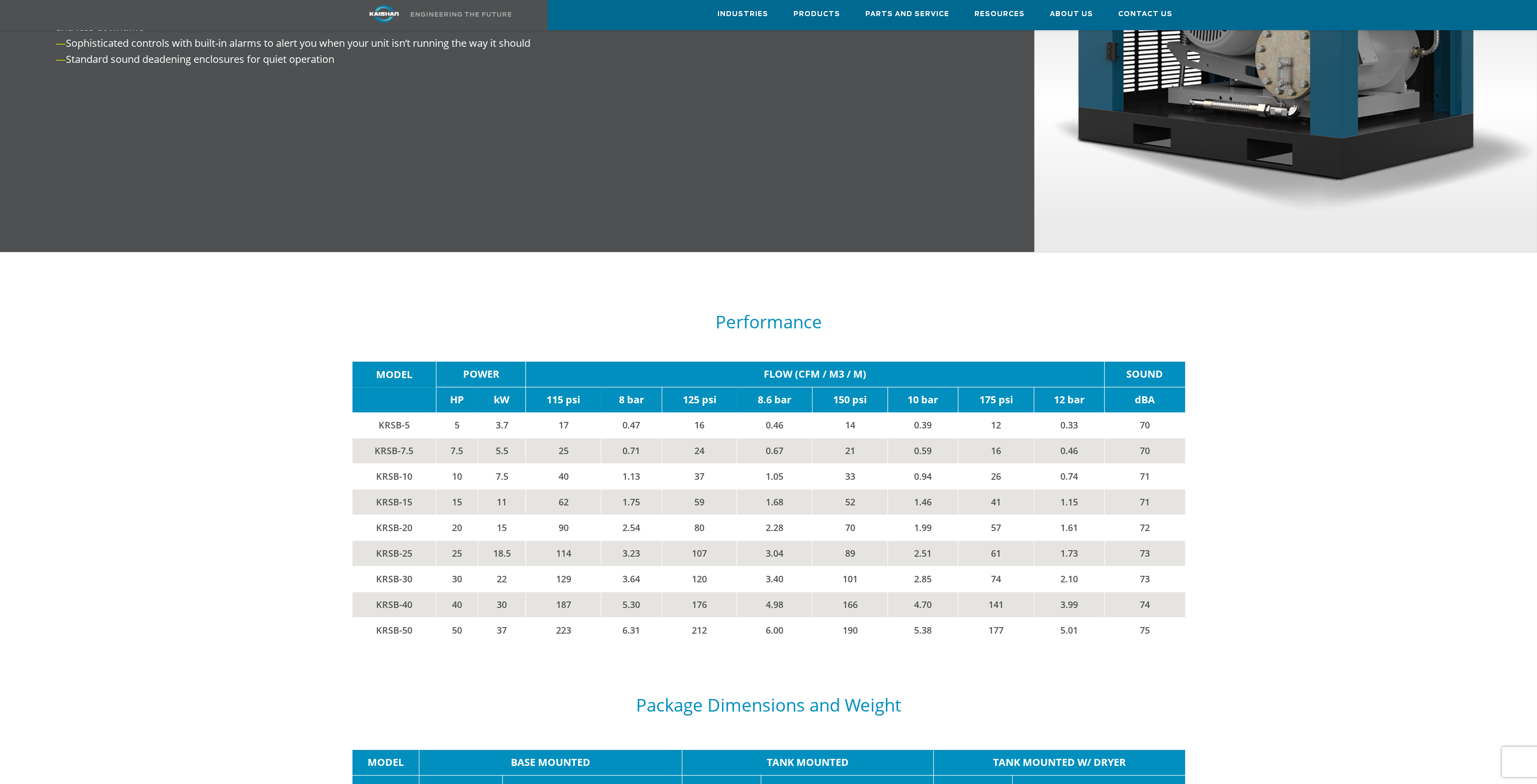
click at [594, 285] on div at bounding box center [768, 473] width 1414 height 381
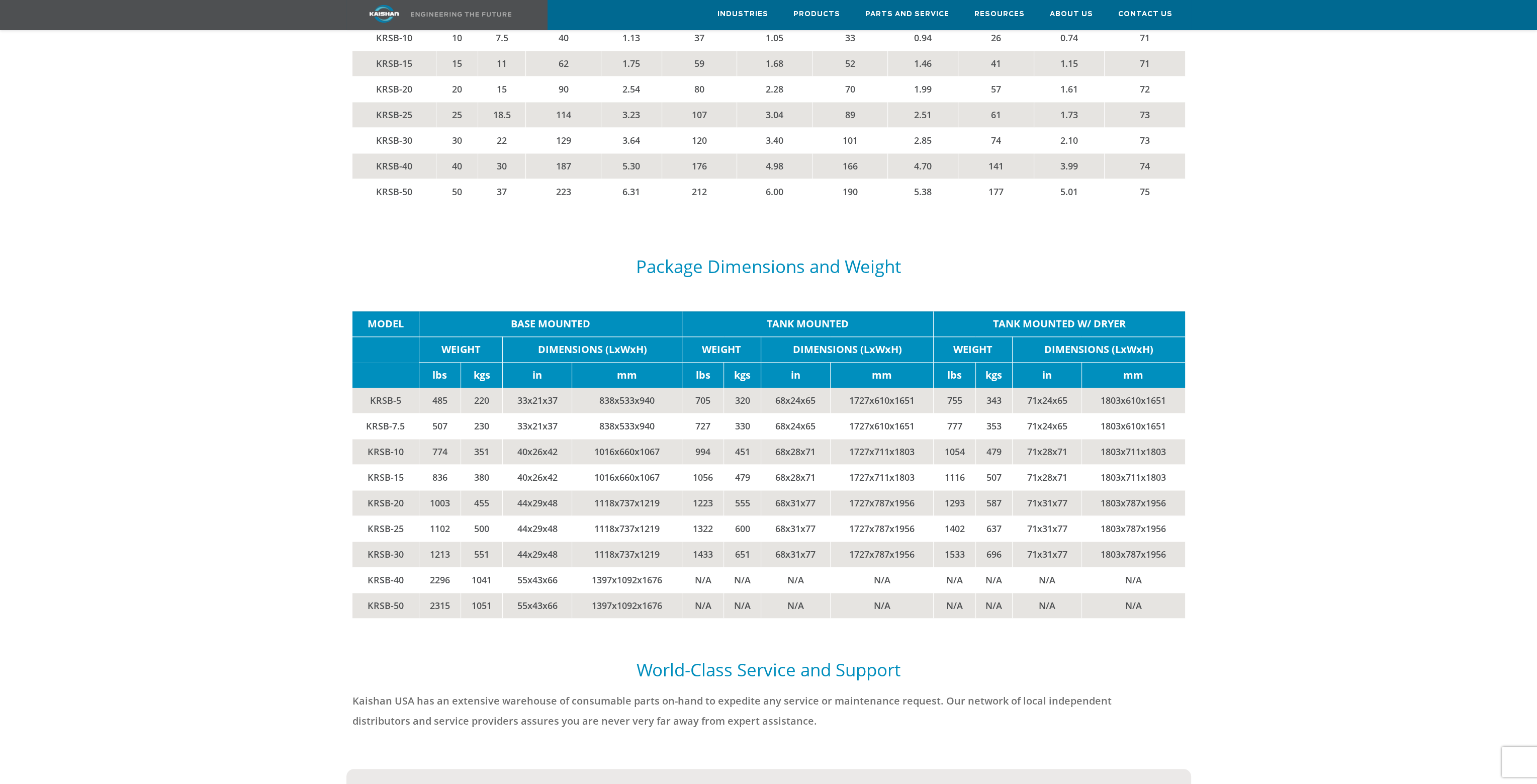
scroll to position [1810, 0]
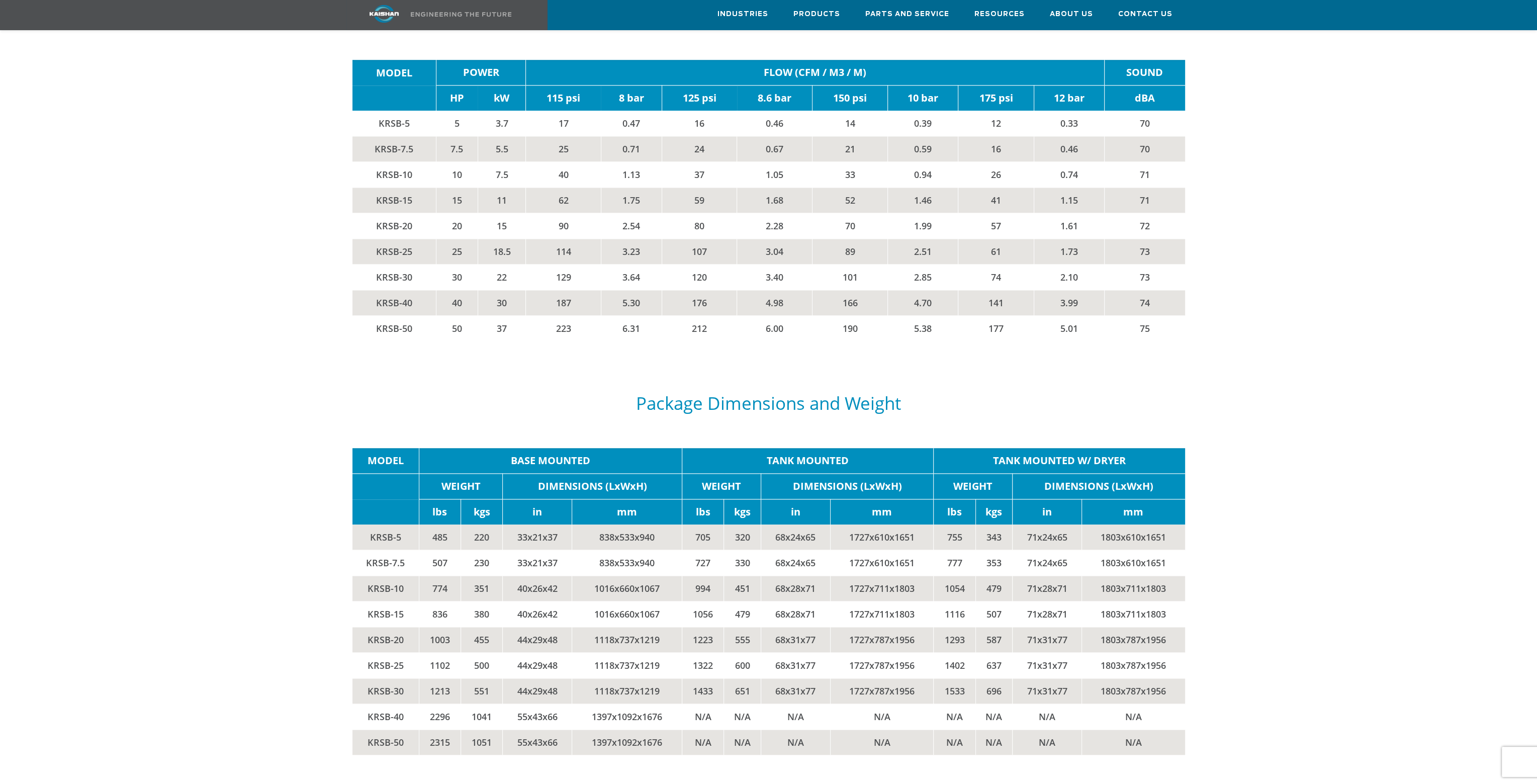
click at [597, 135] on div at bounding box center [768, 171] width 1414 height 381
click at [597, 178] on div at bounding box center [768, 171] width 1414 height 381
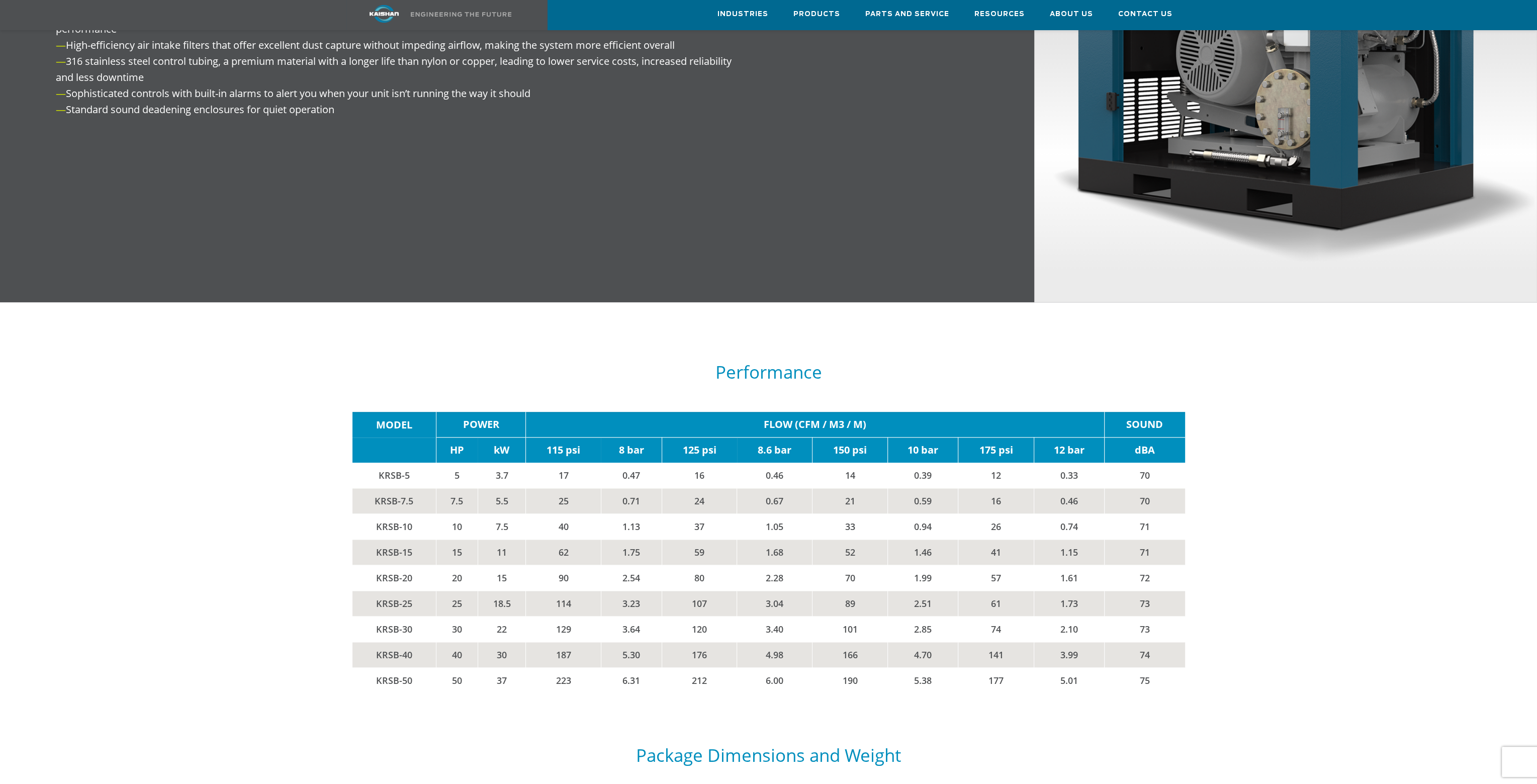
scroll to position [1860, 0]
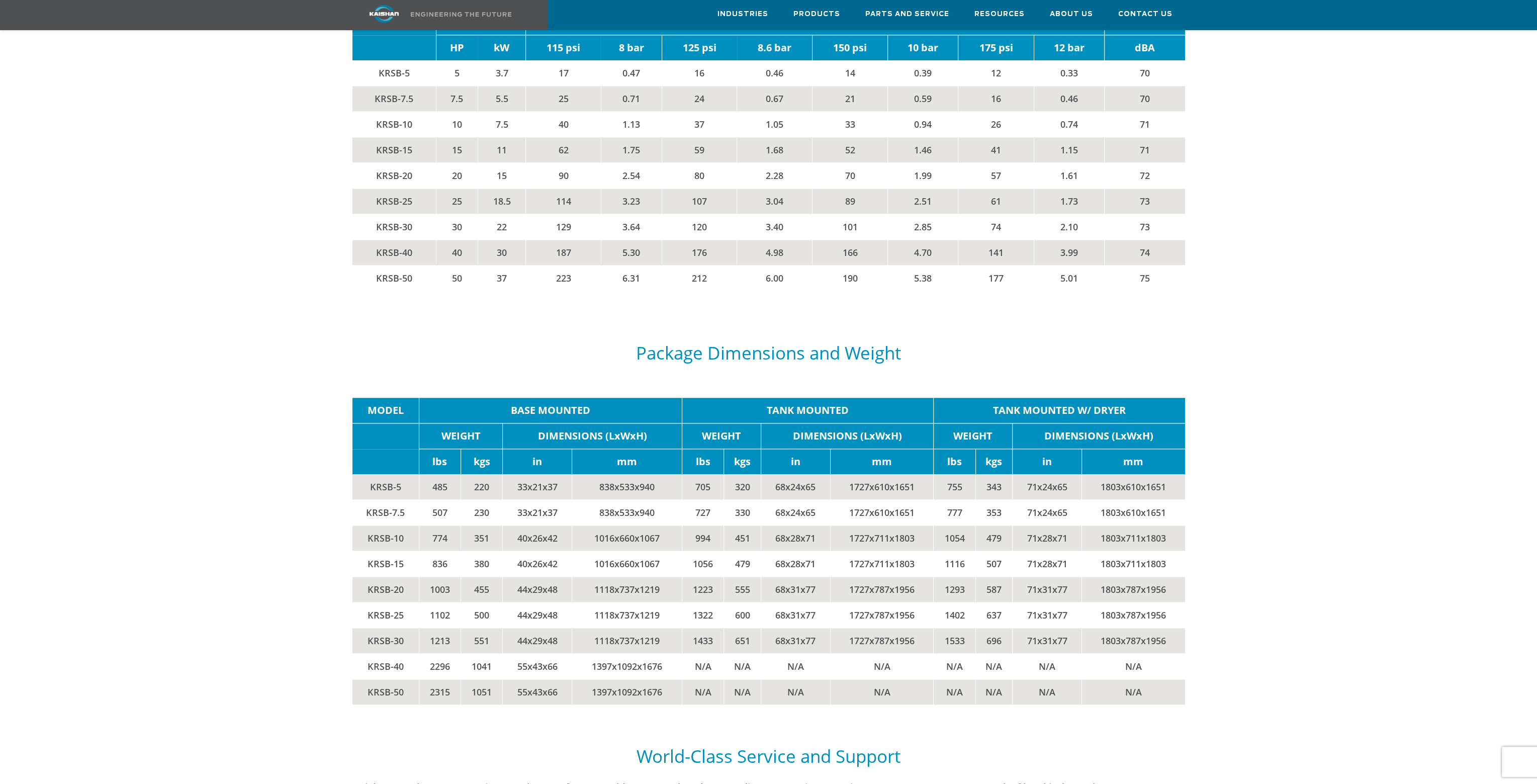
click at [597, 66] on div at bounding box center [768, 121] width 1414 height 381
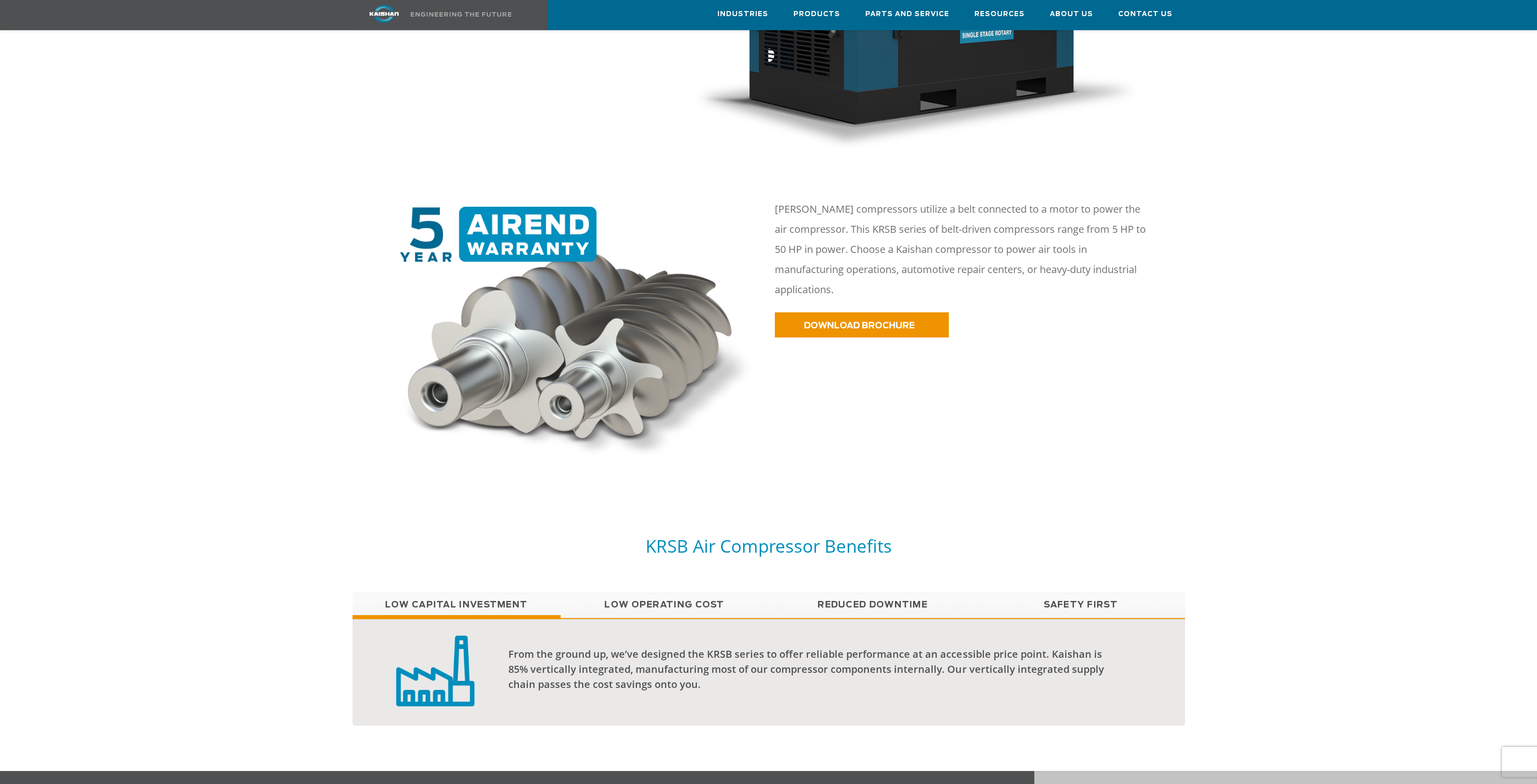
scroll to position [101, 0]
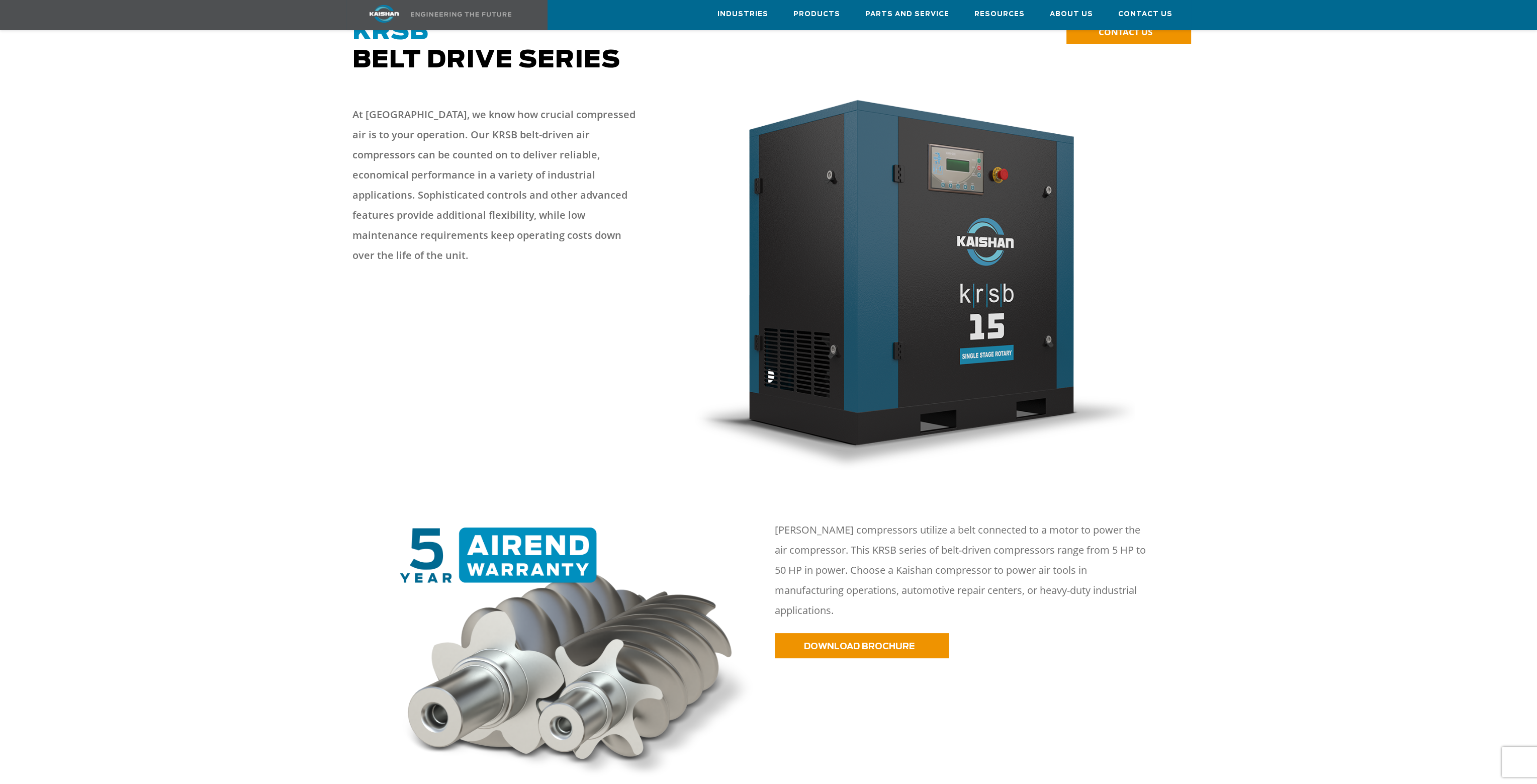
click at [384, 305] on div at bounding box center [768, 292] width 1414 height 395
click at [597, 329] on img at bounding box center [913, 282] width 446 height 375
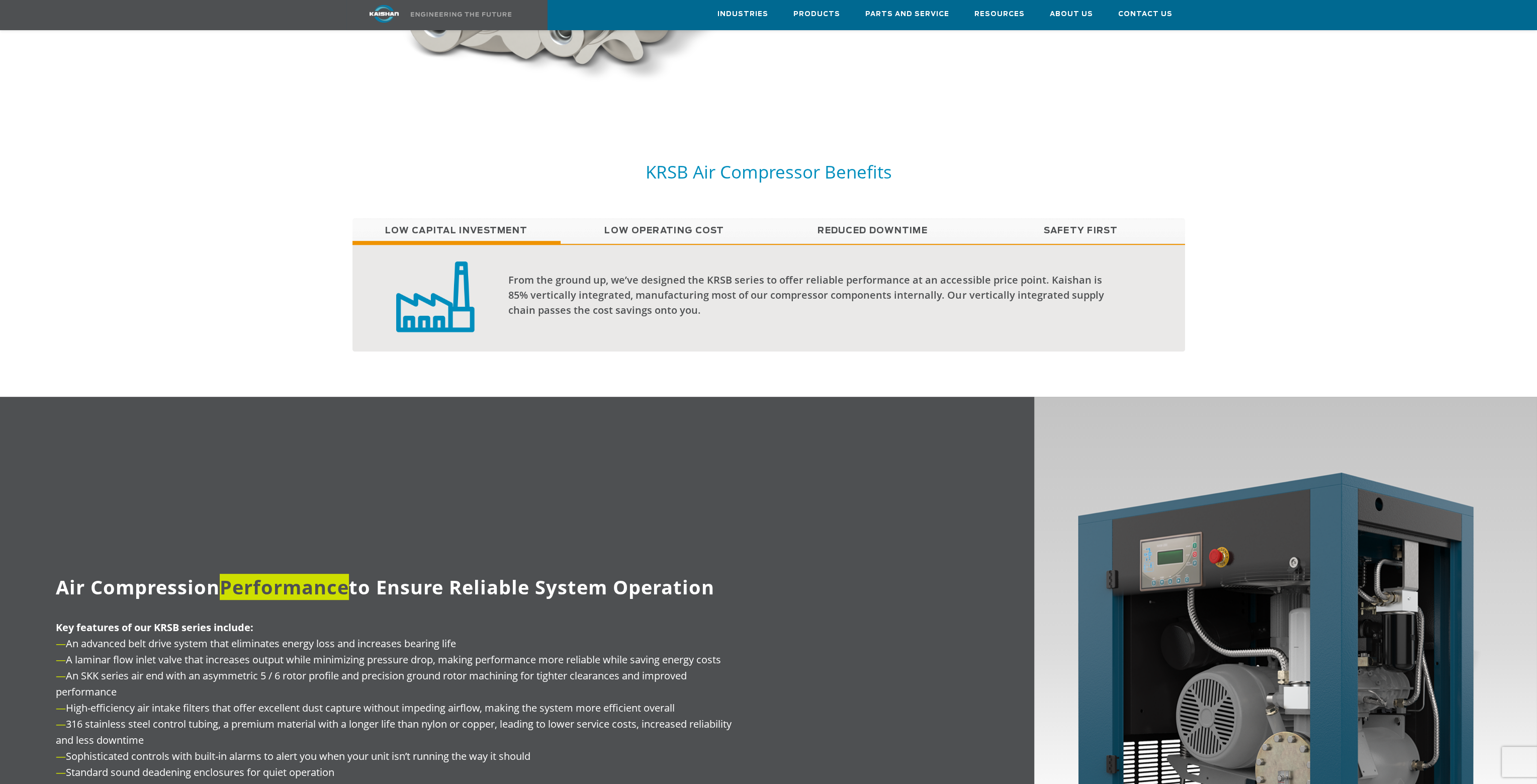
scroll to position [905, 0]
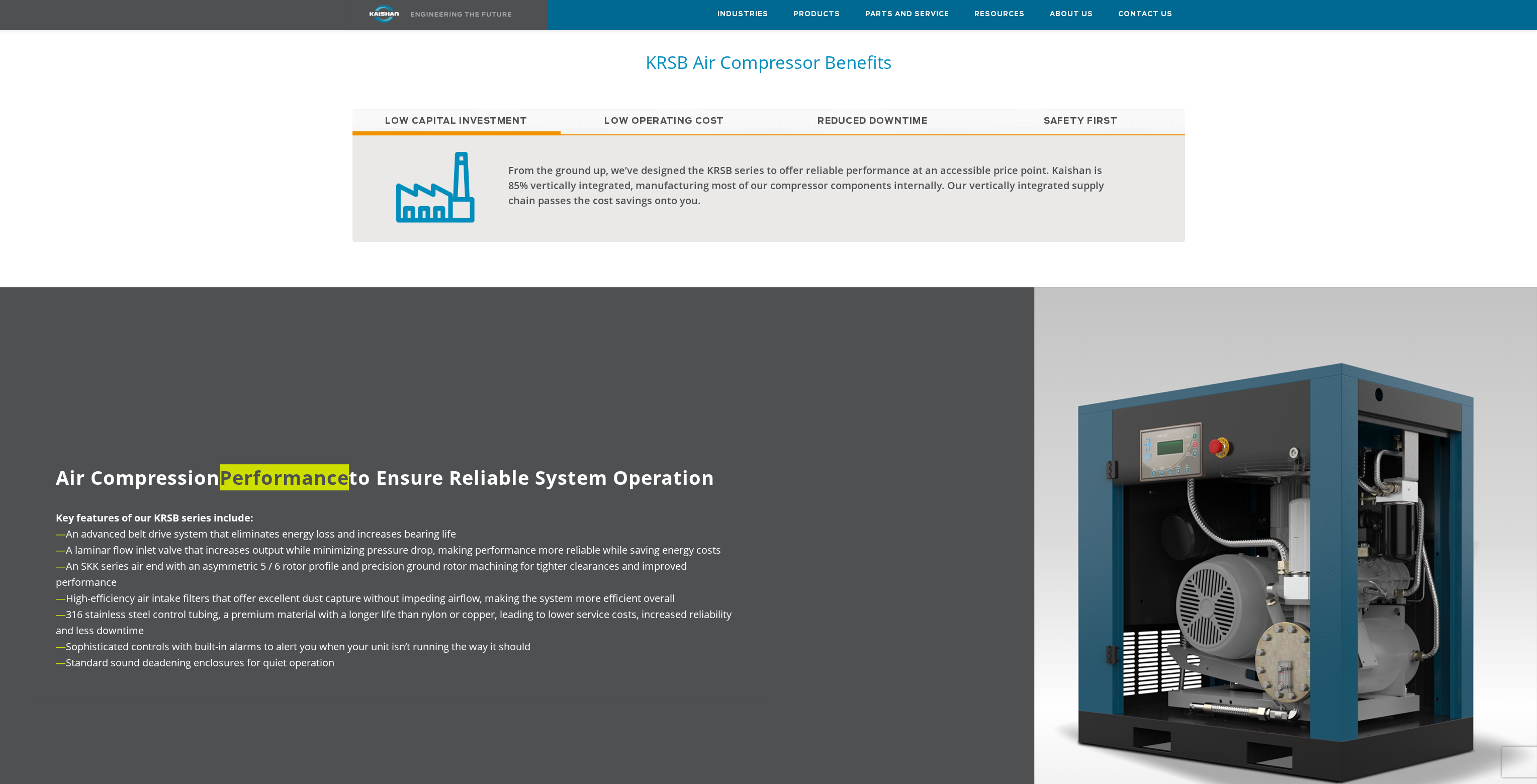
drag, startPoint x: 1242, startPoint y: 47, endPoint x: 1207, endPoint y: 62, distance: 38.1
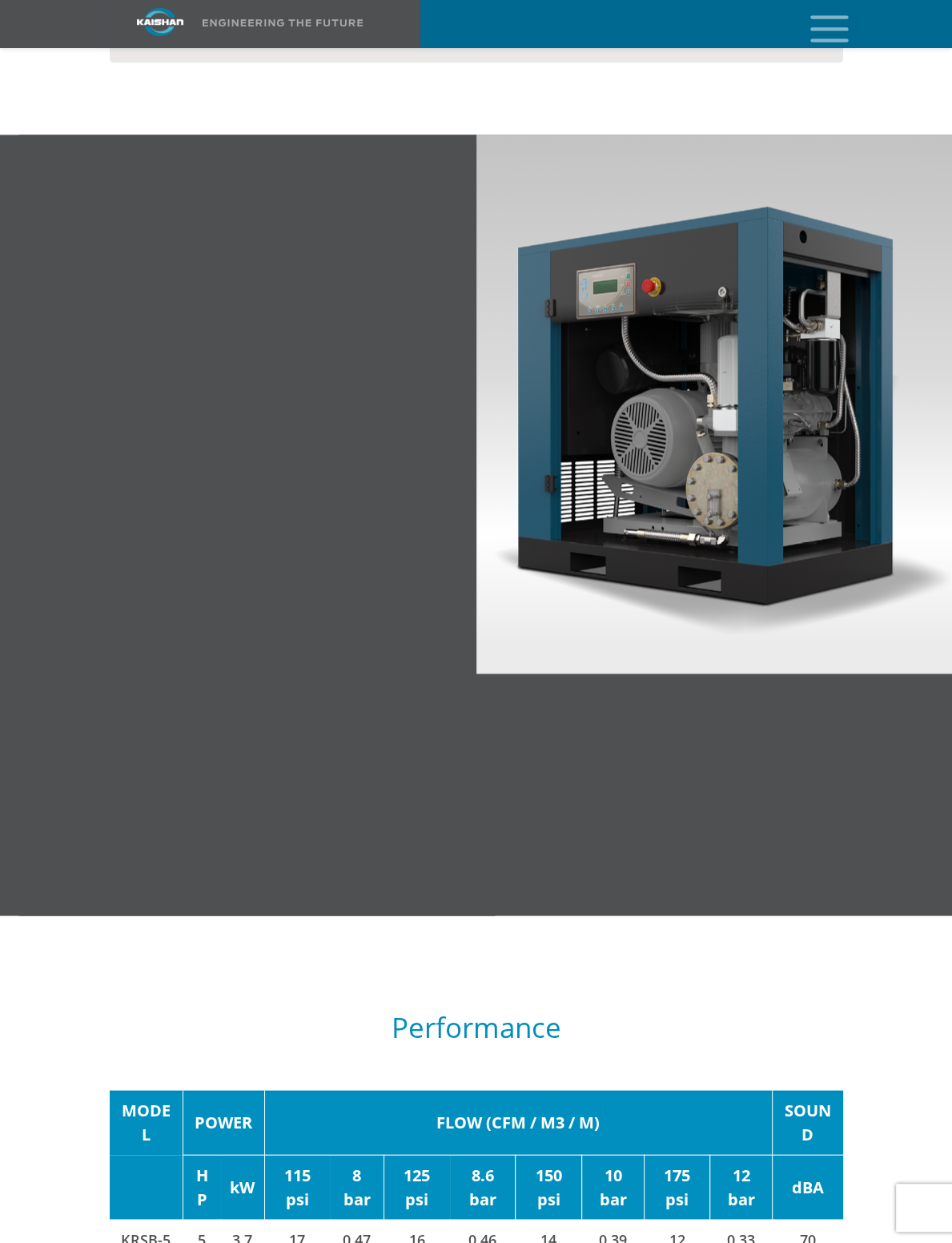
scroll to position [2242, 0]
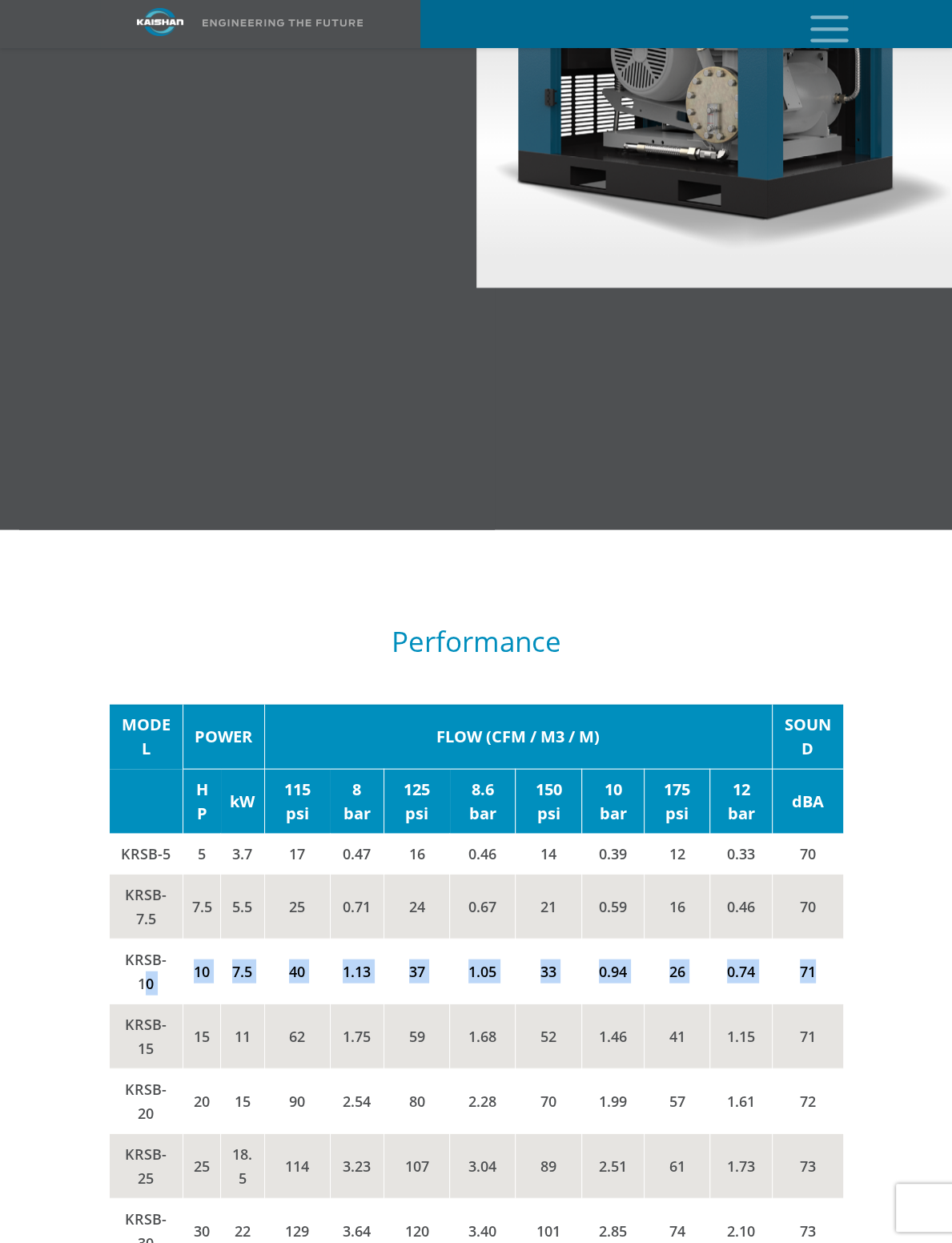
drag, startPoint x: 828, startPoint y: 774, endPoint x: 141, endPoint y: 766, distance: 687.0
click at [141, 939] on tr "KRSB-10 10 7.5 40 1.13 37 1.05 33 0.94 26 0.74 71" at bounding box center [476, 971] width 733 height 65
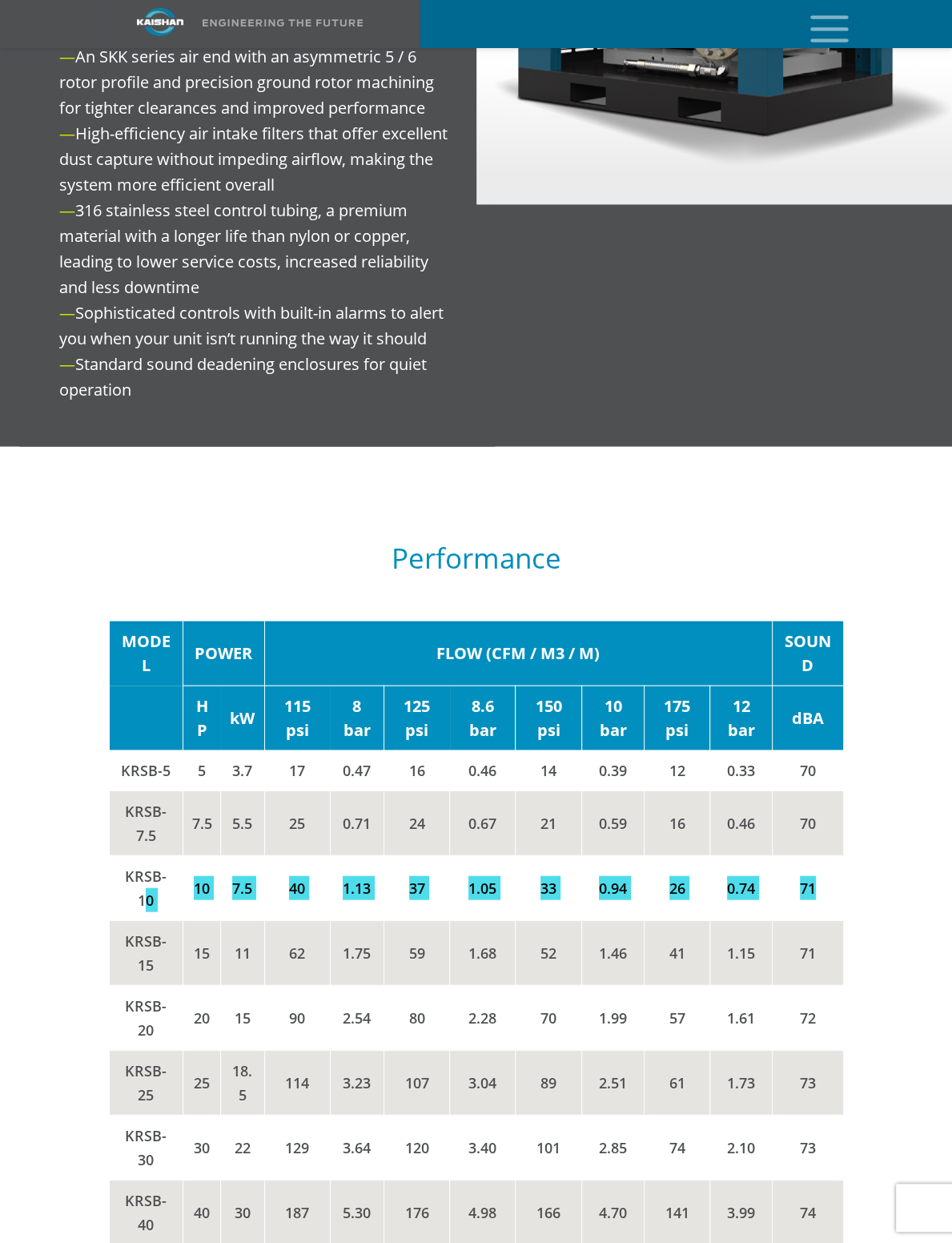
scroll to position [2082, 0]
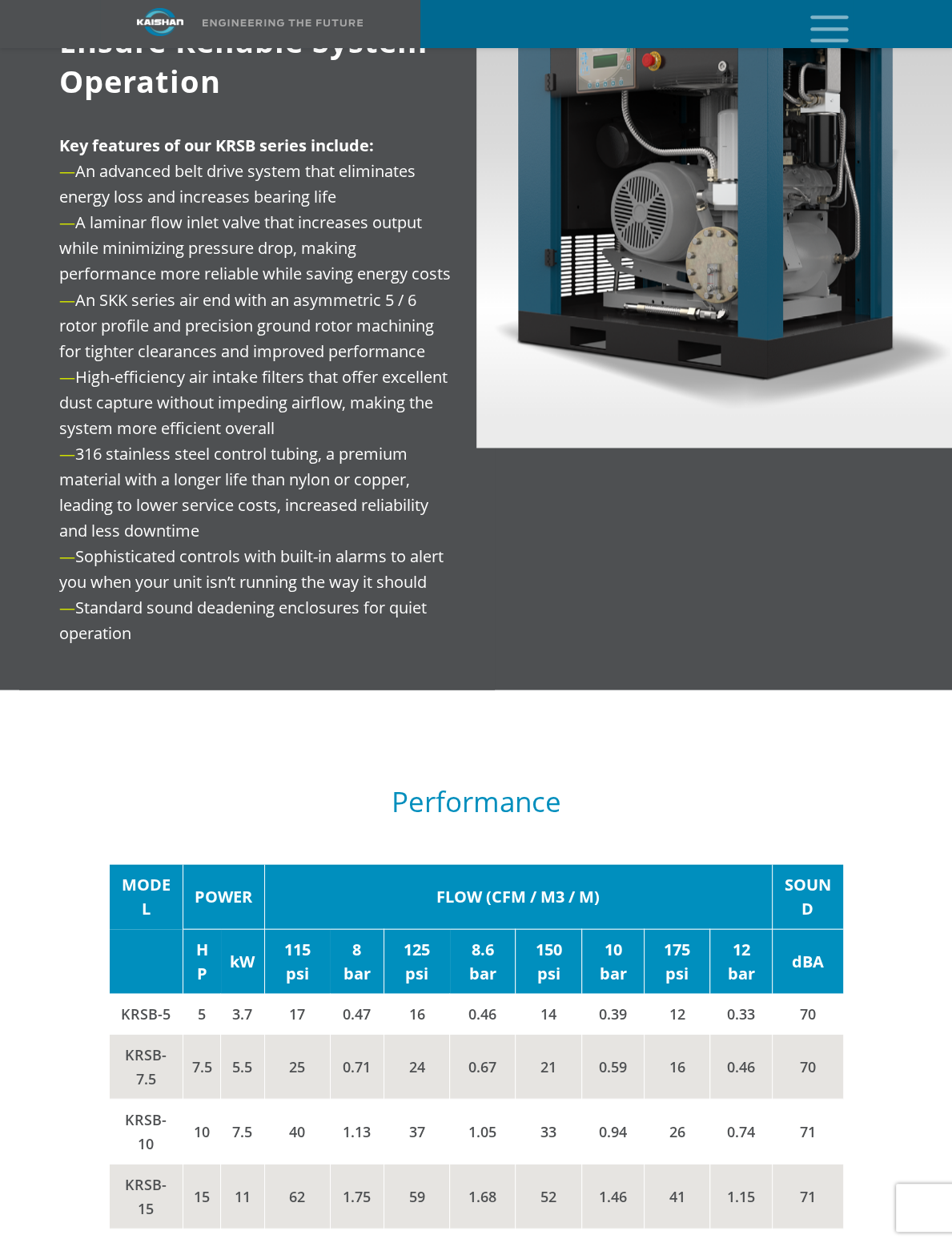
click at [563, 424] on div at bounding box center [476, 299] width 952 height 781
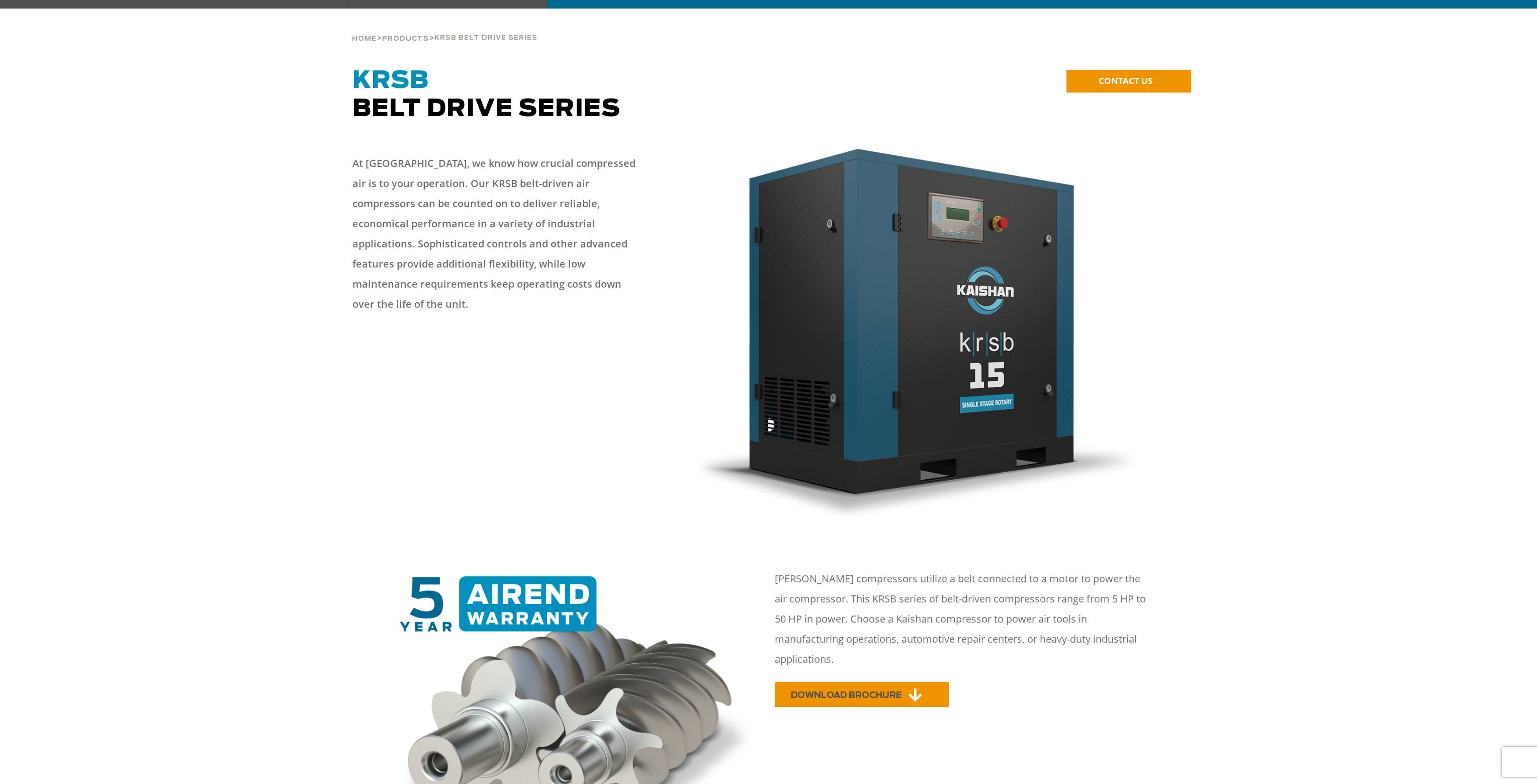
scroll to position [0, 0]
